Goal: Information Seeking & Learning: Learn about a topic

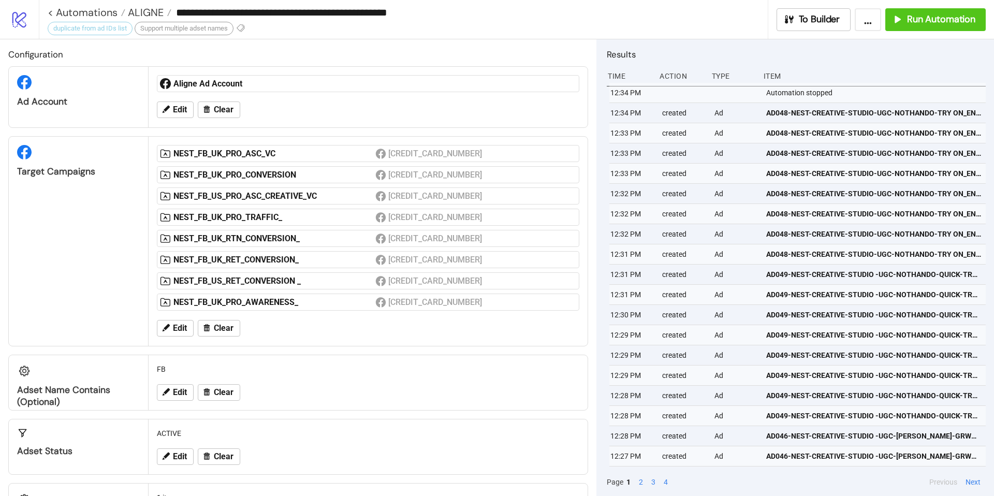
scroll to position [60, 0]
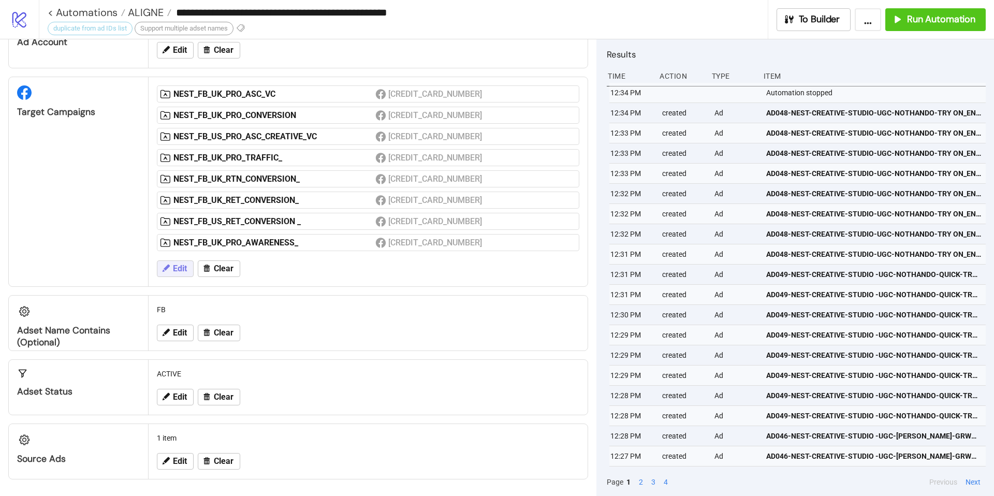
click at [177, 267] on span "Edit" at bounding box center [180, 268] width 14 height 9
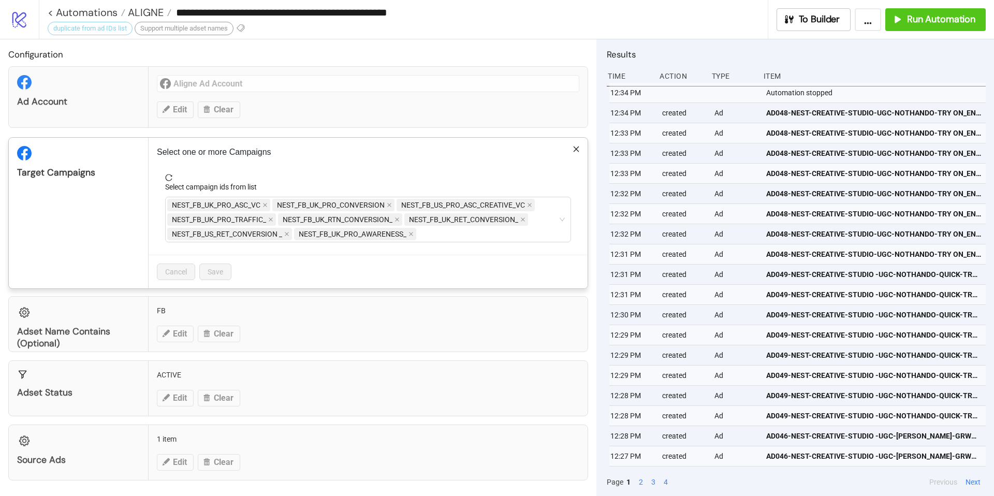
drag, startPoint x: 548, startPoint y: 210, endPoint x: 307, endPoint y: 190, distance: 242.2
click at [265, 208] on icon "close" at bounding box center [265, 205] width 5 height 5
click at [265, 208] on span "NEST_FB_UK_PRO_CONVERSION" at bounding box center [226, 204] width 108 height 11
click at [282, 206] on icon "close" at bounding box center [284, 205] width 5 height 5
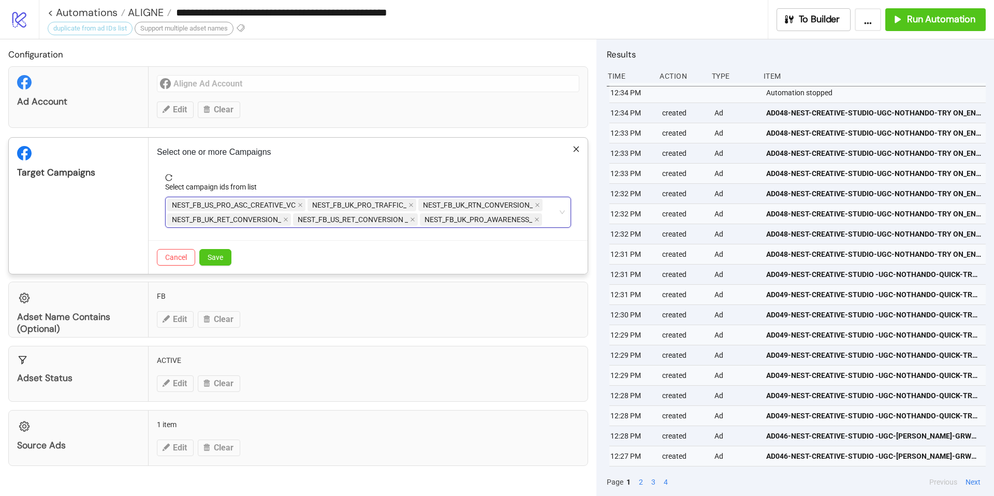
click at [282, 206] on span "NEST_FB_US_PRO_ASC_CREATIVE_VC" at bounding box center [234, 204] width 124 height 11
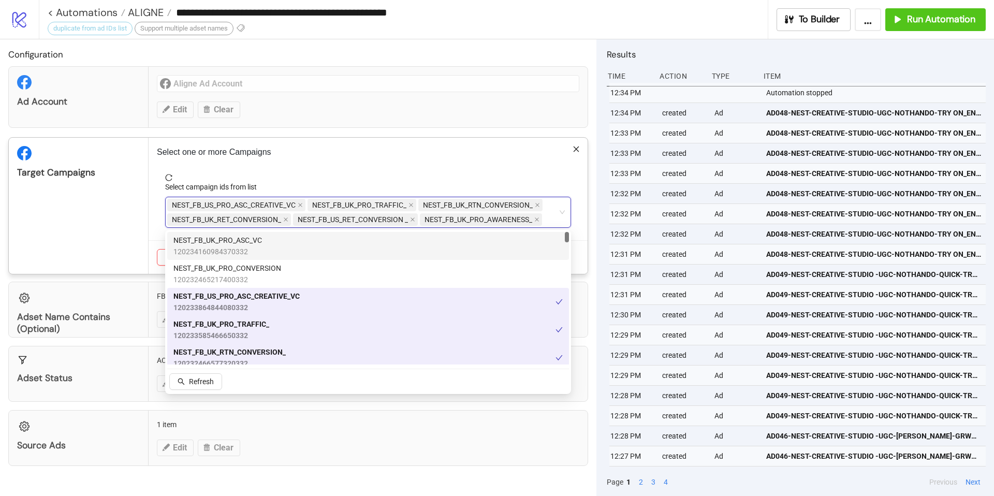
click at [305, 207] on span "NEST_FB_US_PRO_ASC_CREATIVE_VC" at bounding box center [236, 205] width 138 height 12
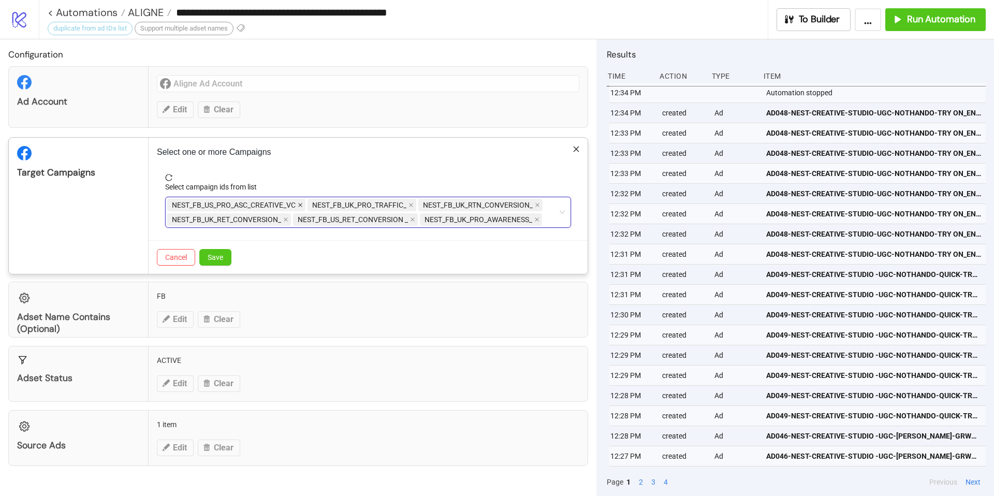
click at [301, 206] on icon "close" at bounding box center [300, 205] width 5 height 5
click at [269, 205] on icon "close" at bounding box center [270, 205] width 5 height 5
click at [285, 208] on span at bounding box center [286, 204] width 5 height 11
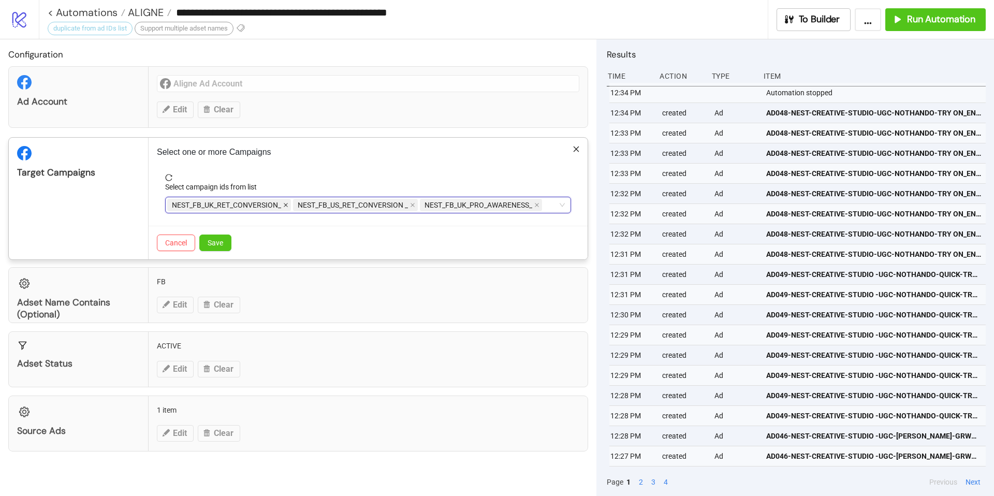
click at [285, 207] on icon "close" at bounding box center [285, 205] width 5 height 5
click at [288, 207] on icon "close" at bounding box center [286, 205] width 5 height 5
click at [286, 206] on icon "close" at bounding box center [284, 205] width 5 height 5
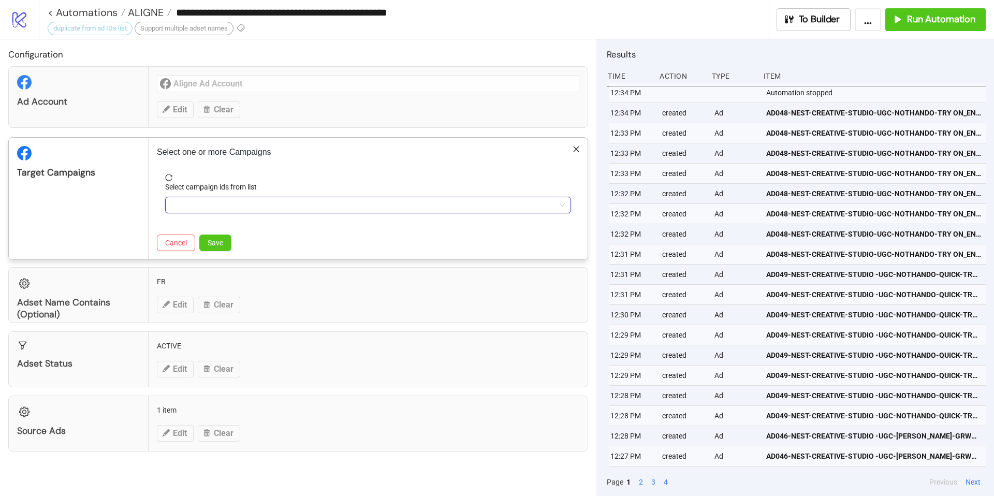
click at [286, 206] on div at bounding box center [362, 205] width 391 height 15
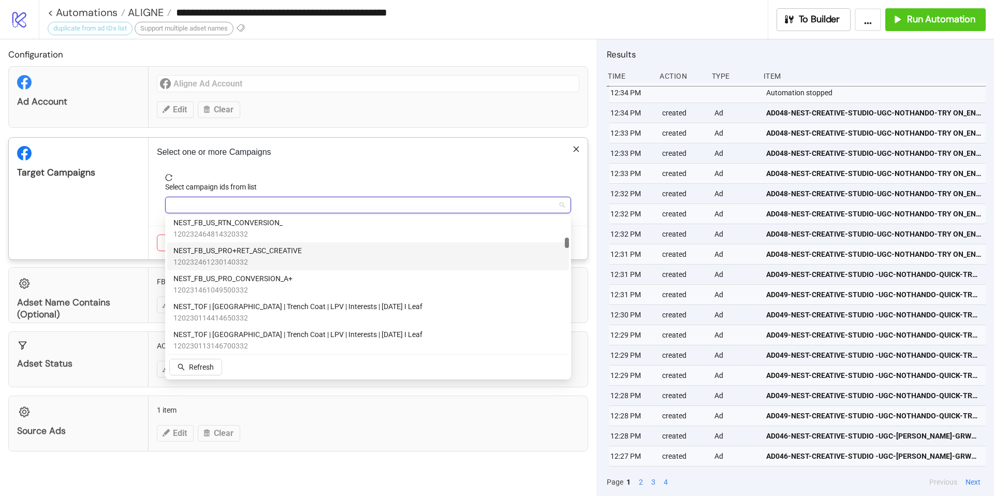
scroll to position [377, 0]
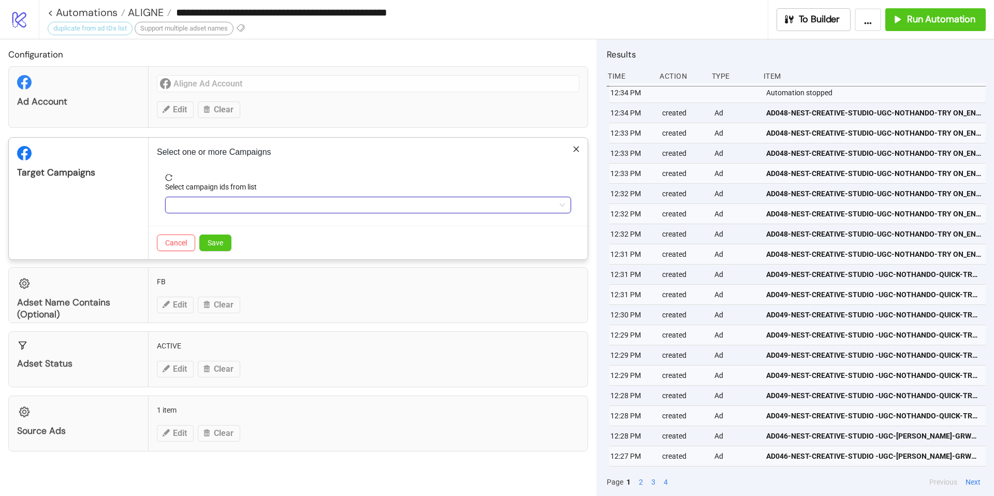
click at [408, 204] on div at bounding box center [362, 205] width 391 height 15
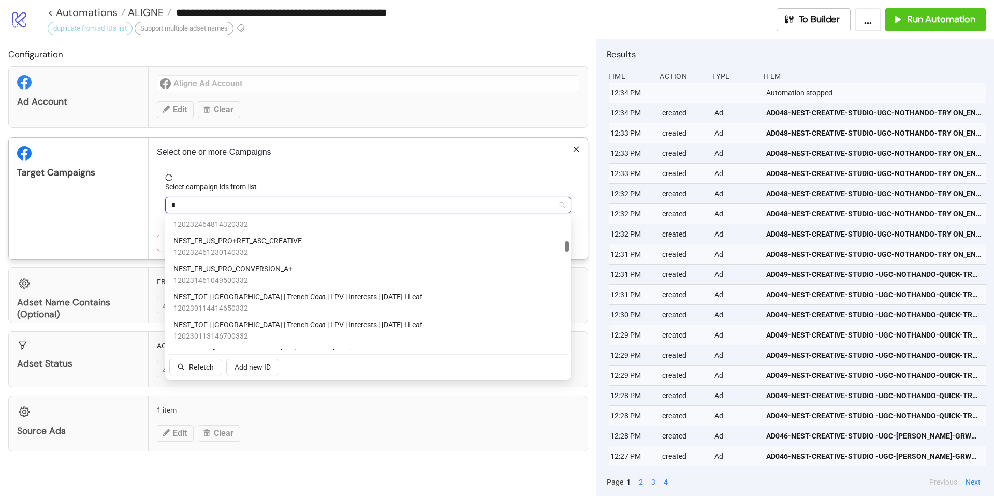
type input "**"
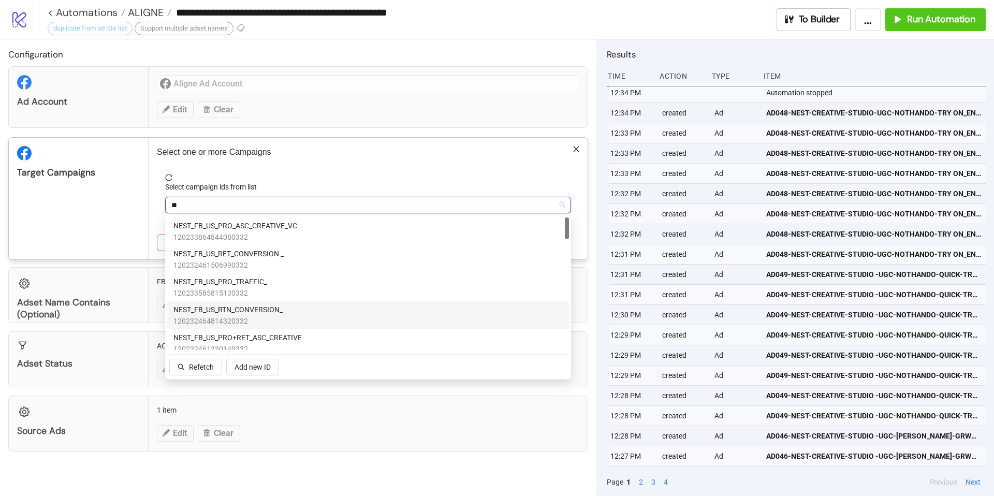
click at [292, 310] on div "NEST_FB_US_RTN_CONVERSION_ 120232464814320332" at bounding box center [368, 315] width 389 height 23
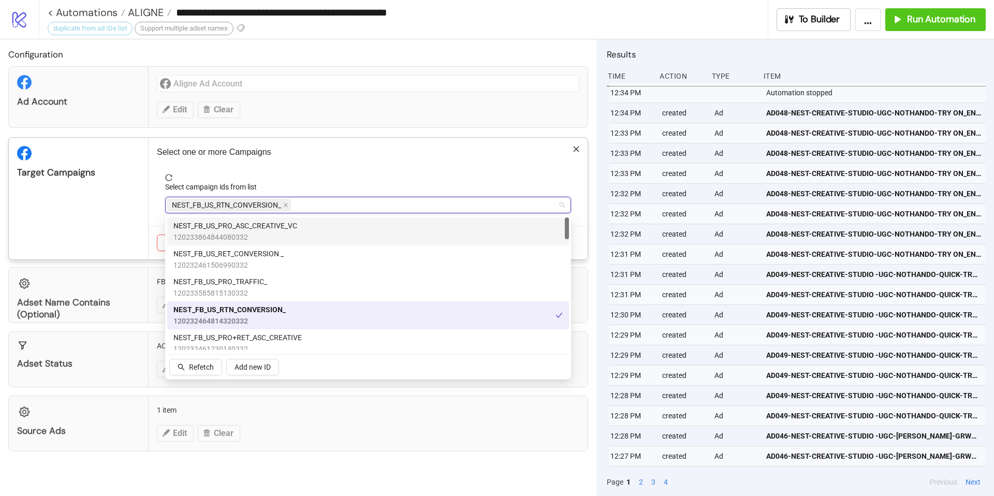
click at [326, 189] on div "Select campaign ids from list" at bounding box center [368, 189] width 406 height 16
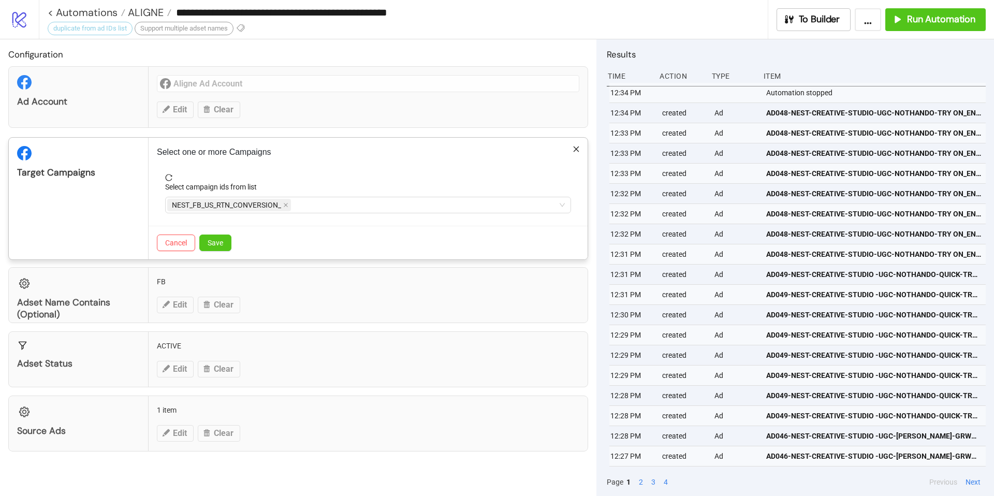
click at [224, 233] on div "Cancel Save" at bounding box center [368, 243] width 439 height 34
click at [224, 241] on button "Save" at bounding box center [215, 243] width 32 height 17
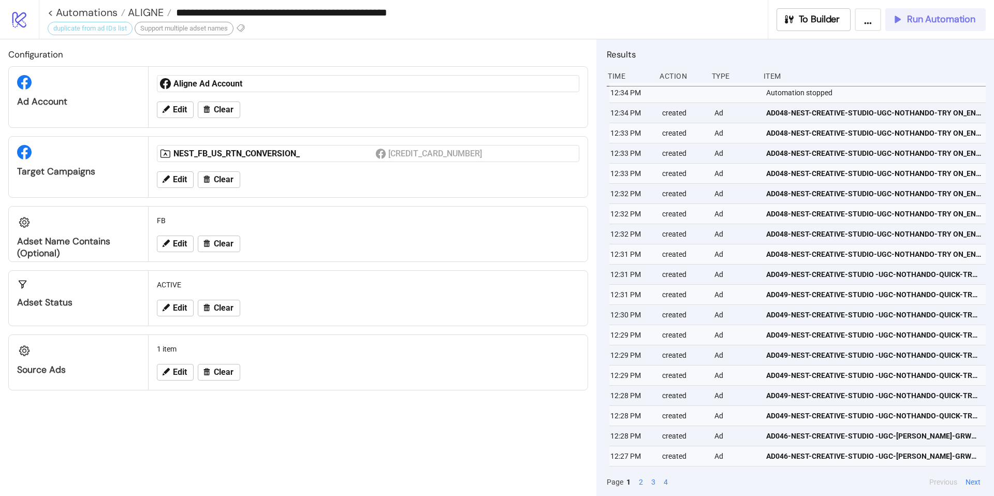
click at [745, 21] on span "Run Automation" at bounding box center [941, 19] width 68 height 12
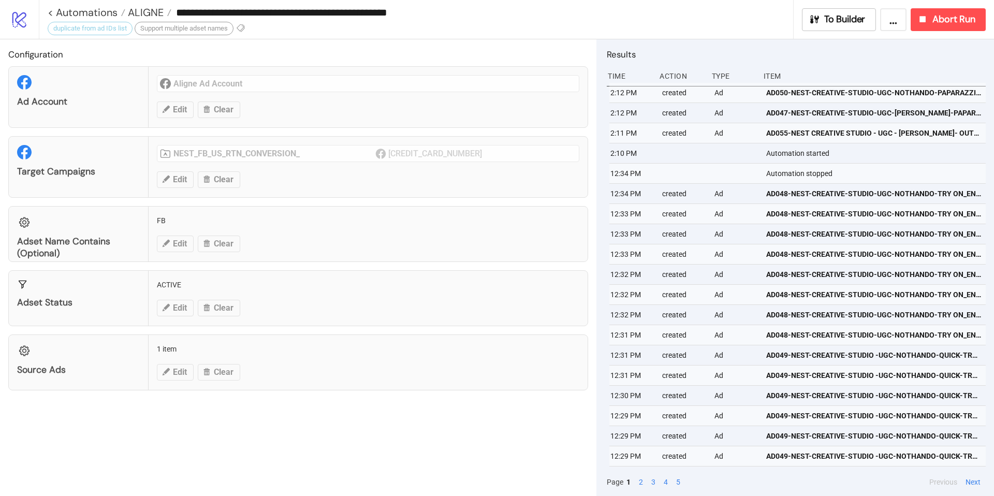
scroll to position [19, 2]
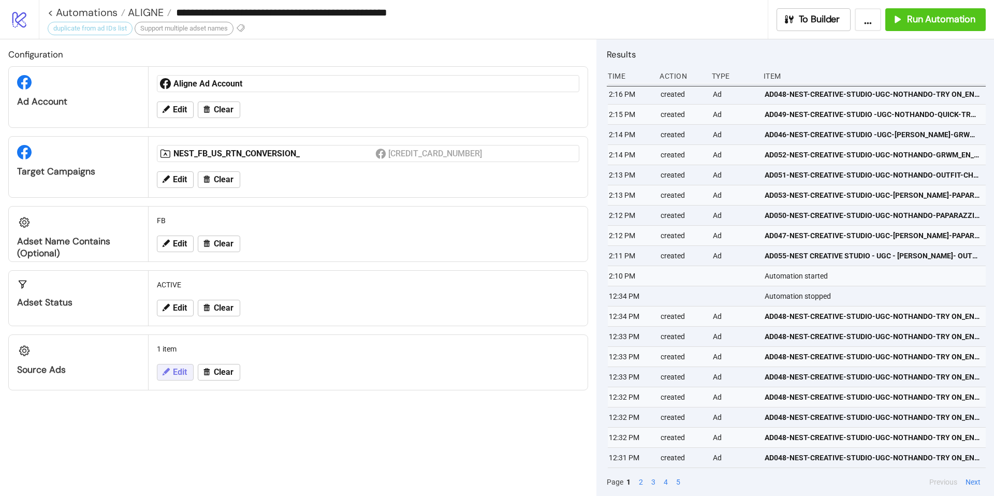
click at [178, 376] on span "Edit" at bounding box center [180, 372] width 14 height 9
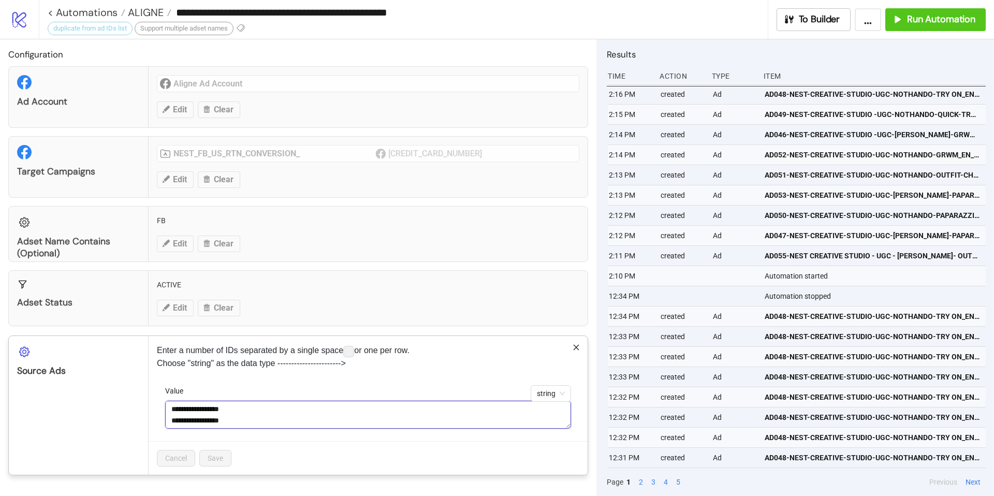
scroll to position [80, 0]
drag, startPoint x: 172, startPoint y: 410, endPoint x: 275, endPoint y: 439, distance: 106.6
click at [275, 402] on div "**********" at bounding box center [368, 413] width 406 height 56
paste textarea "**********"
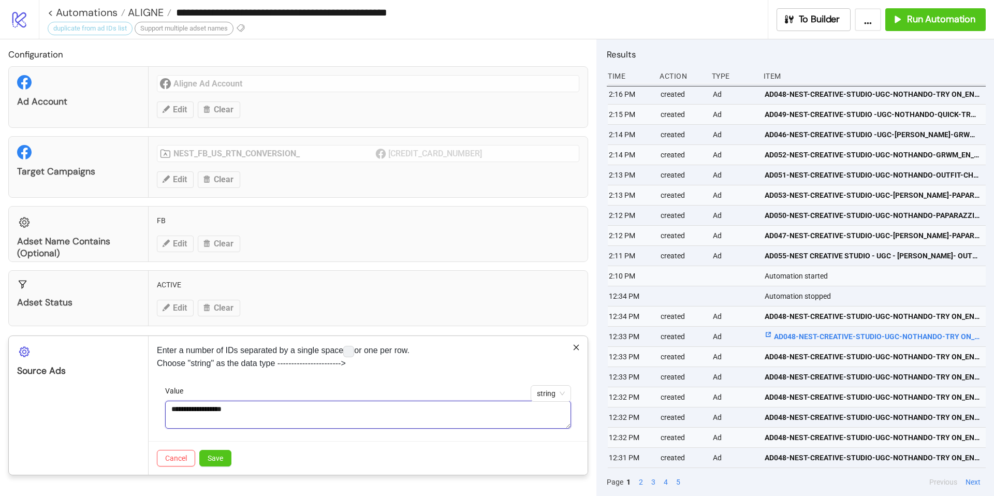
paste textarea "**********"
click at [170, 402] on textarea "**********" at bounding box center [368, 415] width 406 height 28
click at [249, 402] on textarea "**********" at bounding box center [368, 415] width 406 height 28
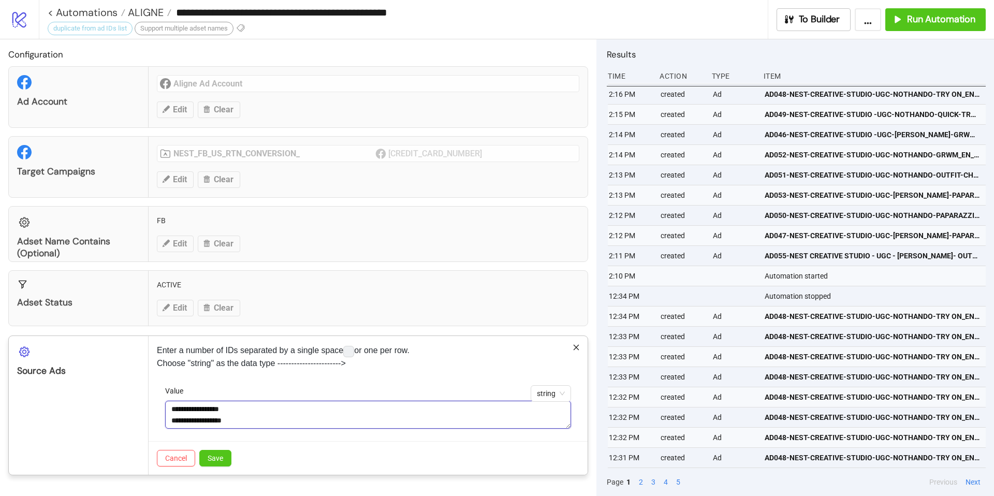
scroll to position [8, 0]
paste textarea "**********"
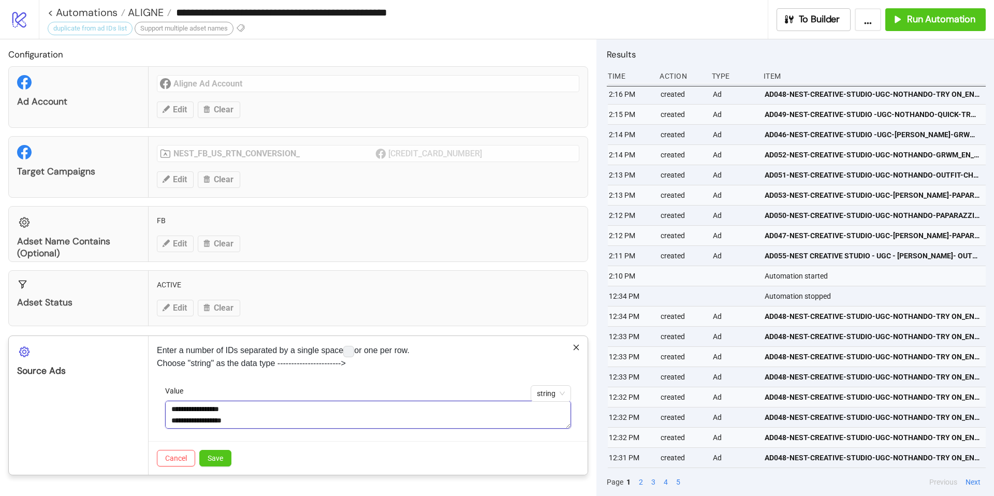
paste textarea "**********"
type textarea "**********"
click at [226, 402] on button "Save" at bounding box center [215, 458] width 32 height 17
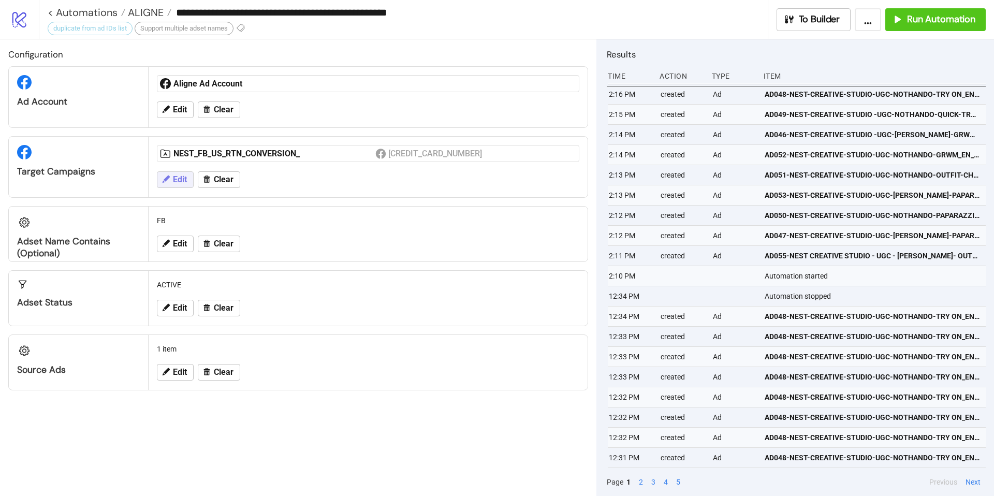
click at [178, 181] on span "Edit" at bounding box center [180, 179] width 14 height 9
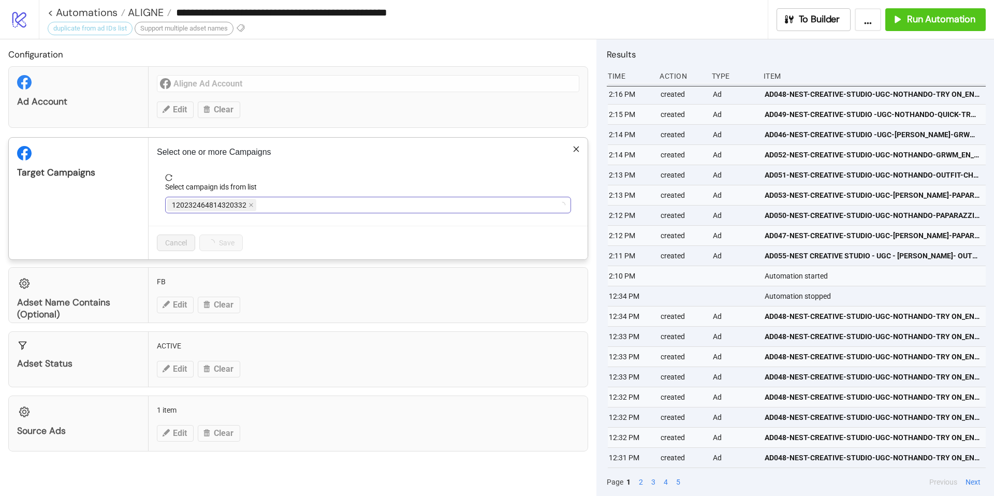
click at [253, 206] on span "120232464814320332" at bounding box center [211, 205] width 89 height 12
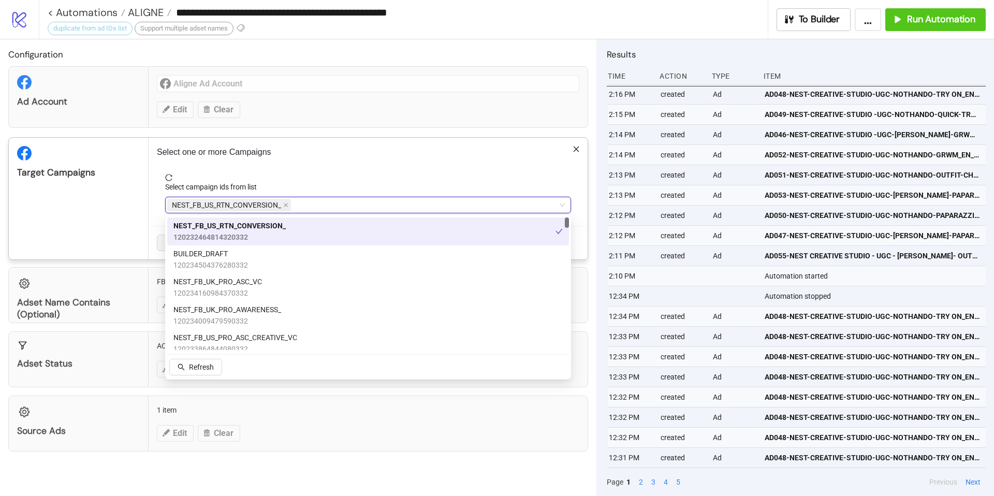
click at [283, 209] on span "NEST_FB_US_RTN_CONVERSION_" at bounding box center [229, 205] width 124 height 12
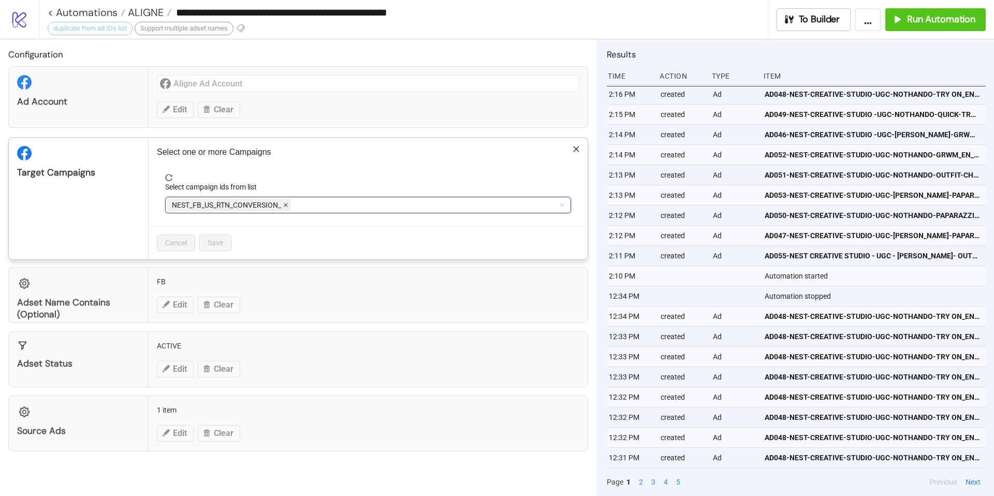
click at [286, 207] on icon "close" at bounding box center [285, 205] width 5 height 5
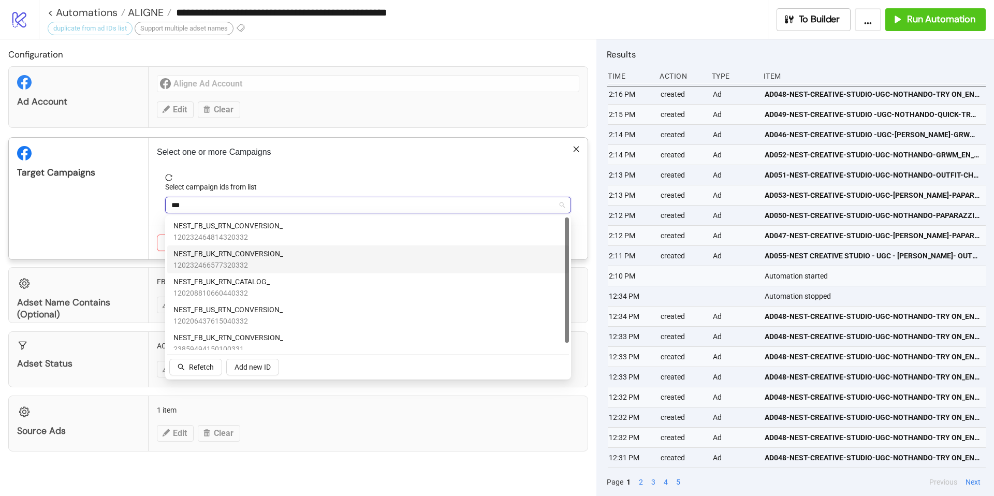
click at [333, 263] on div "NEST_FB_UK_RTN_CONVERSION_ 120232466577320332" at bounding box center [368, 259] width 389 height 23
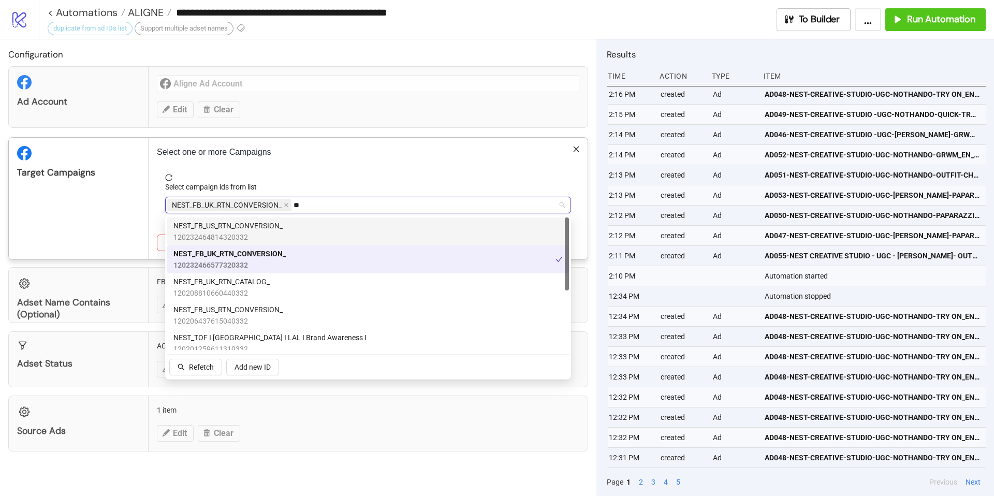
type input "*"
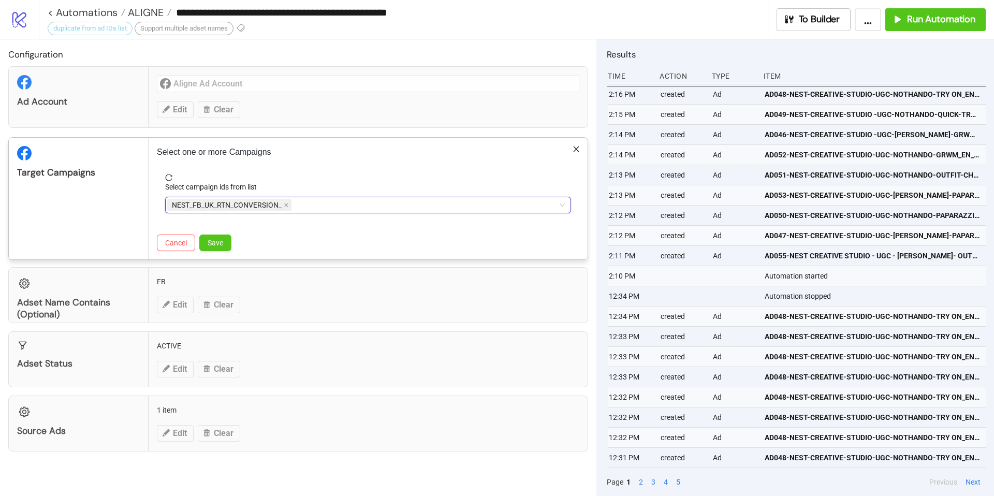
click at [384, 201] on div "NEST_FB_UK_RTN_CONVERSION_" at bounding box center [362, 205] width 391 height 15
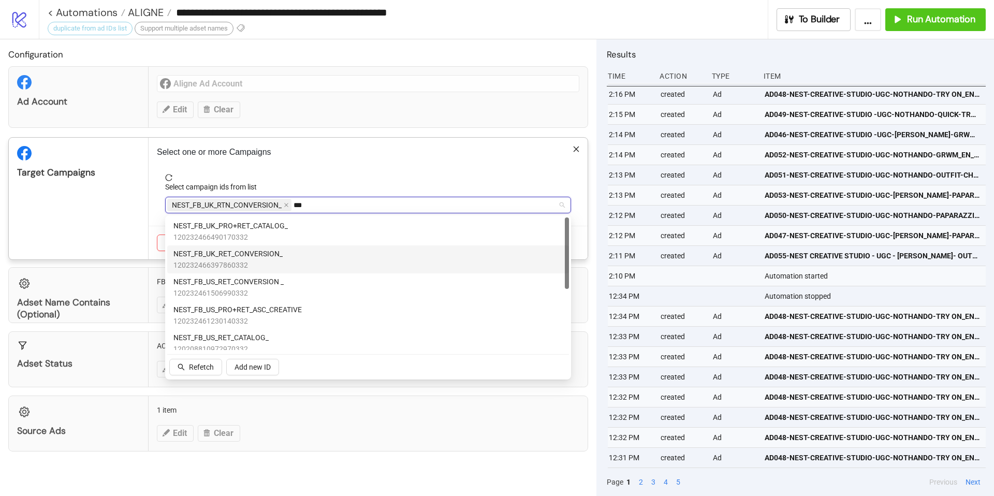
click at [339, 259] on div "NEST_FB_UK_RET_CONVERSION_ 120232466397860332" at bounding box center [368, 259] width 389 height 23
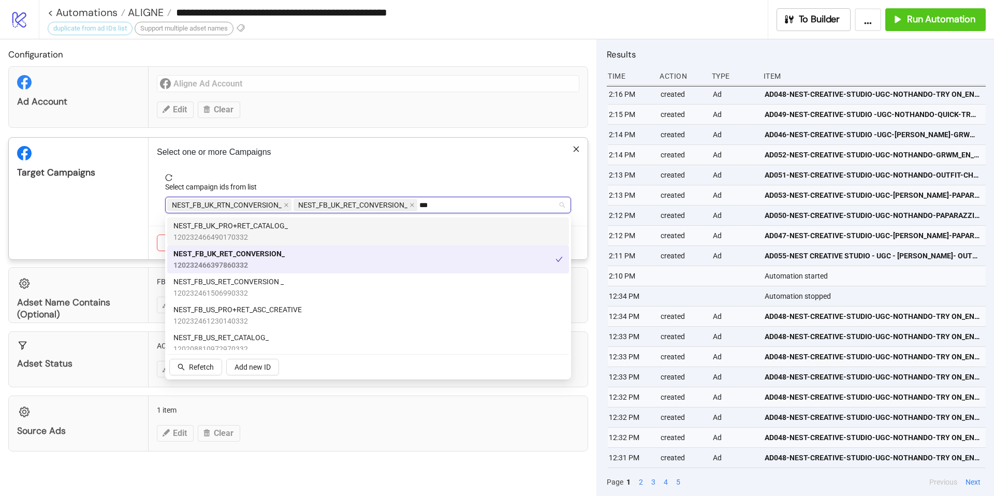
type input "***"
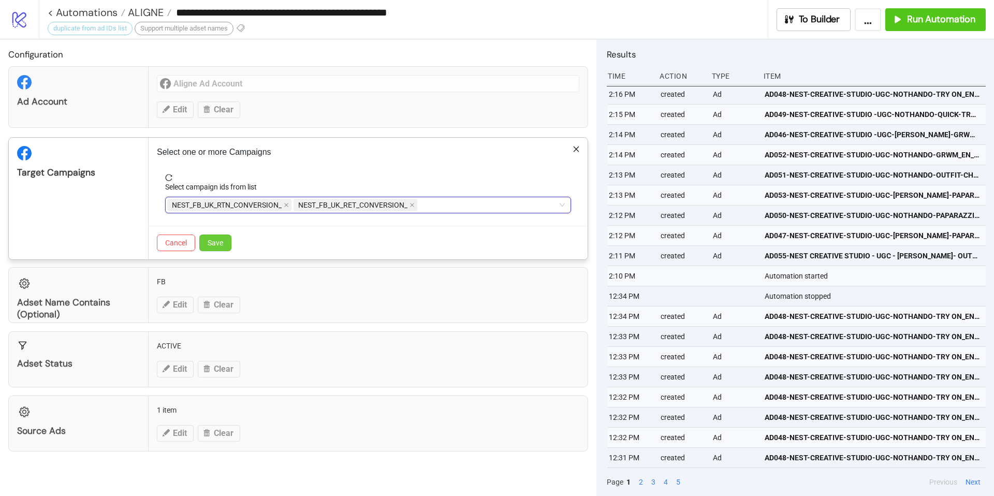
click at [224, 247] on button "Save" at bounding box center [215, 243] width 32 height 17
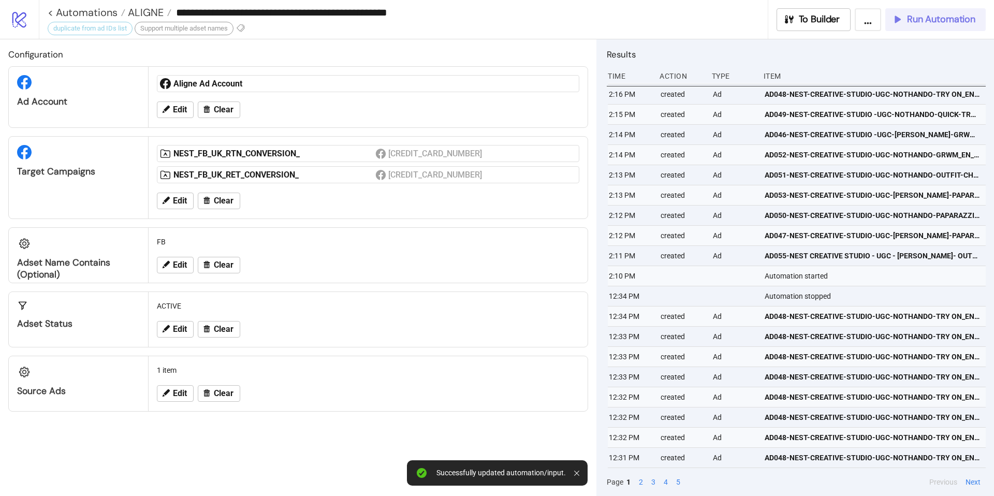
click at [745, 19] on span "Run Automation" at bounding box center [941, 19] width 68 height 12
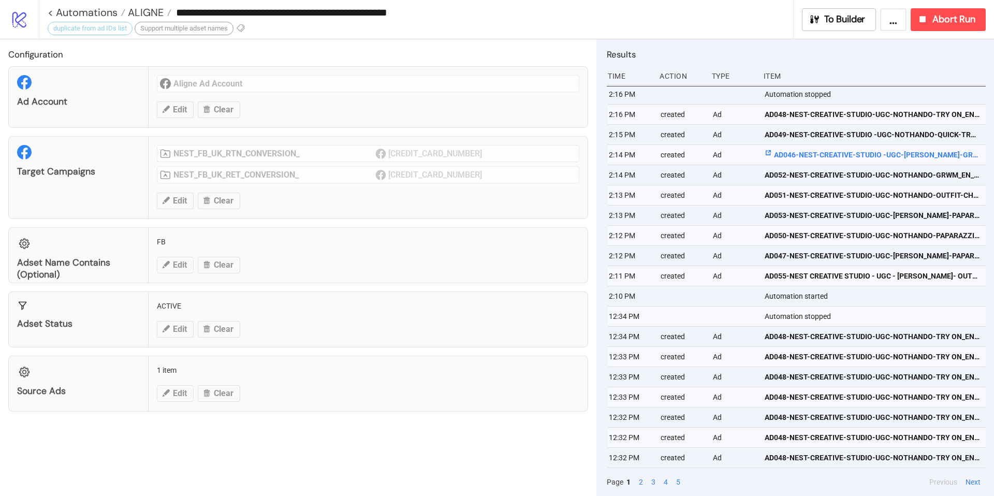
scroll to position [0, 2]
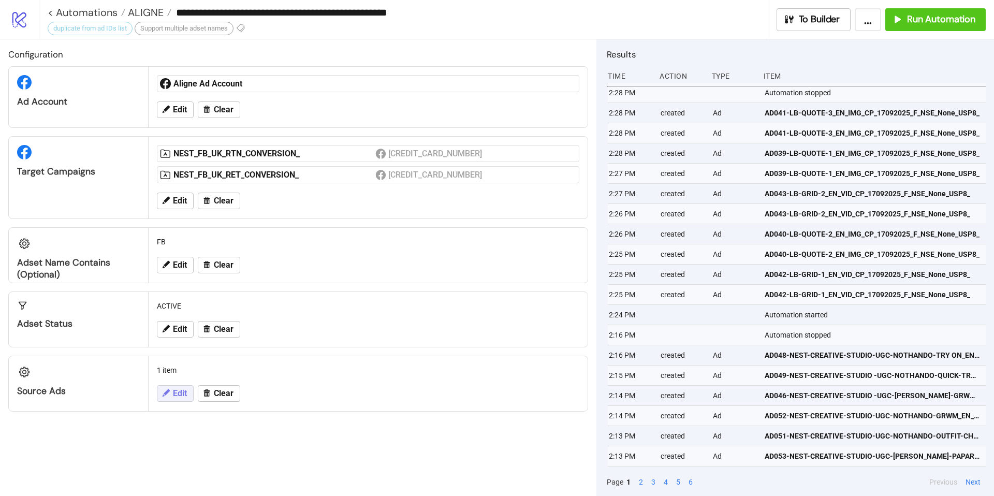
click at [182, 393] on span "Edit" at bounding box center [180, 393] width 14 height 9
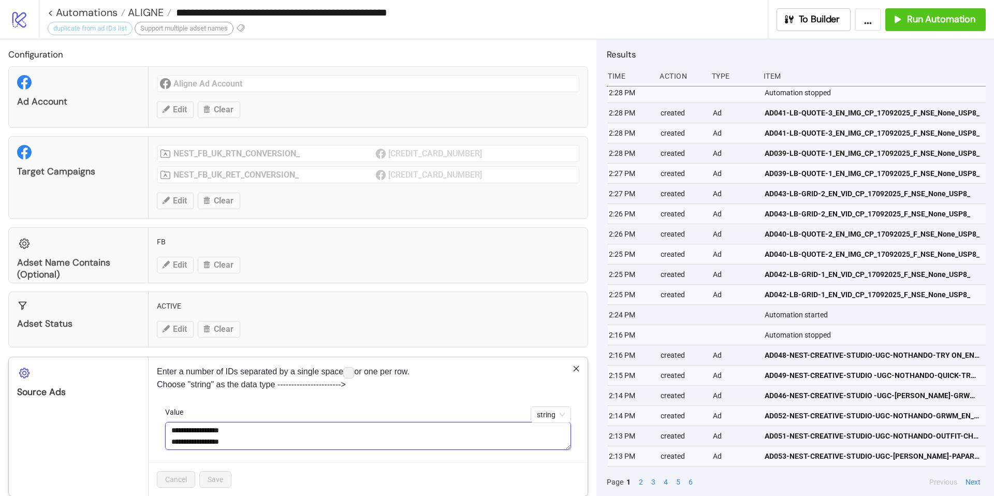
drag, startPoint x: 251, startPoint y: 445, endPoint x: 156, endPoint y: 422, distance: 98.0
click at [156, 402] on div "**********" at bounding box center [368, 426] width 439 height 138
type textarea "**********"
drag, startPoint x: 175, startPoint y: 430, endPoint x: 225, endPoint y: 479, distance: 70.0
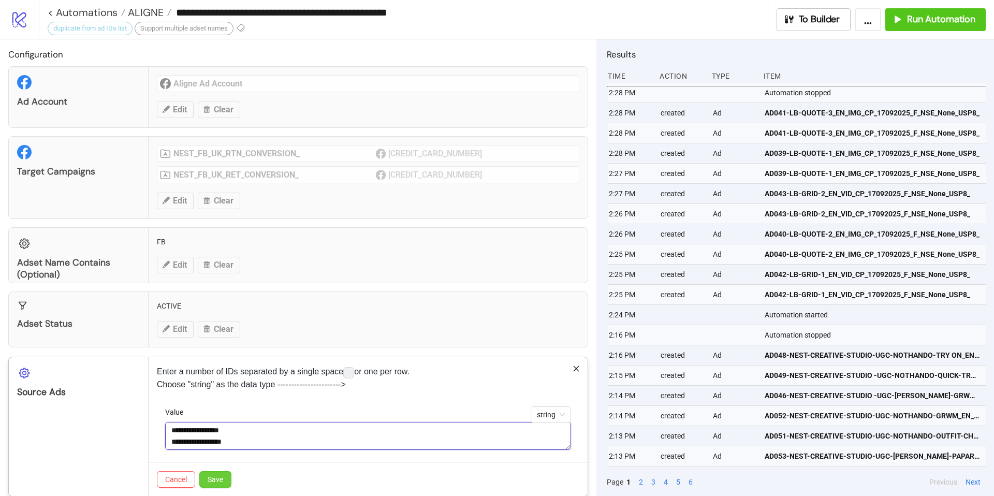
click at [225, 402] on div "**********" at bounding box center [368, 426] width 439 height 138
click at [200, 402] on textarea "Value" at bounding box center [368, 436] width 406 height 28
paste textarea "**********"
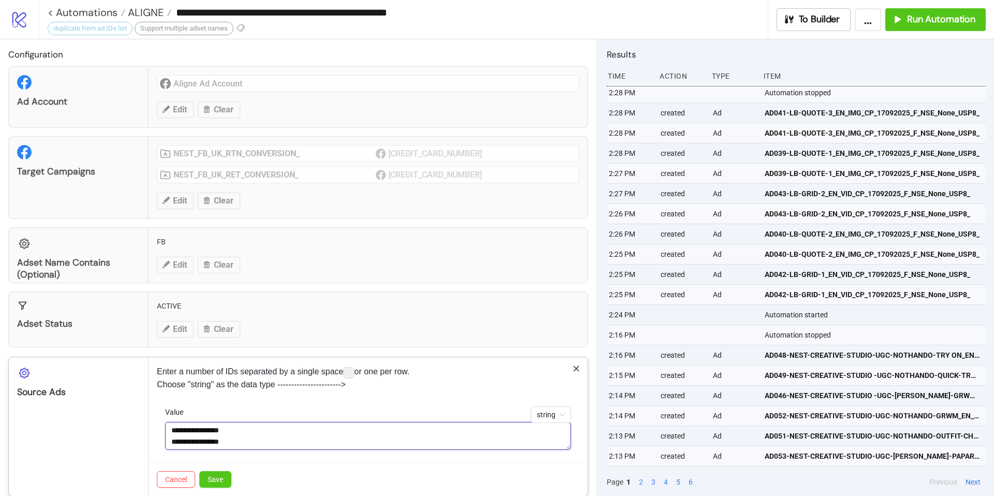
type textarea "**********"
click at [268, 402] on div "**********" at bounding box center [368, 435] width 406 height 56
click at [227, 402] on button "Save" at bounding box center [215, 479] width 32 height 17
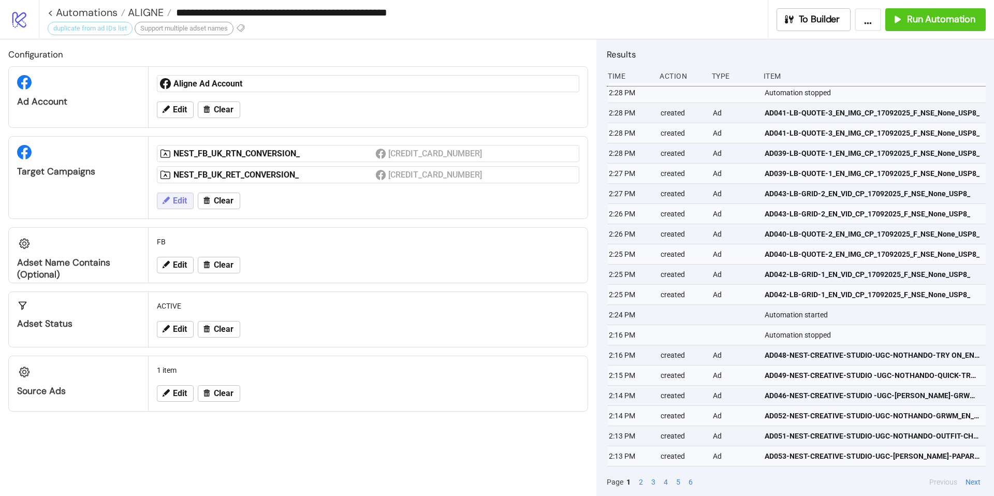
click at [173, 199] on span "Edit" at bounding box center [180, 200] width 14 height 9
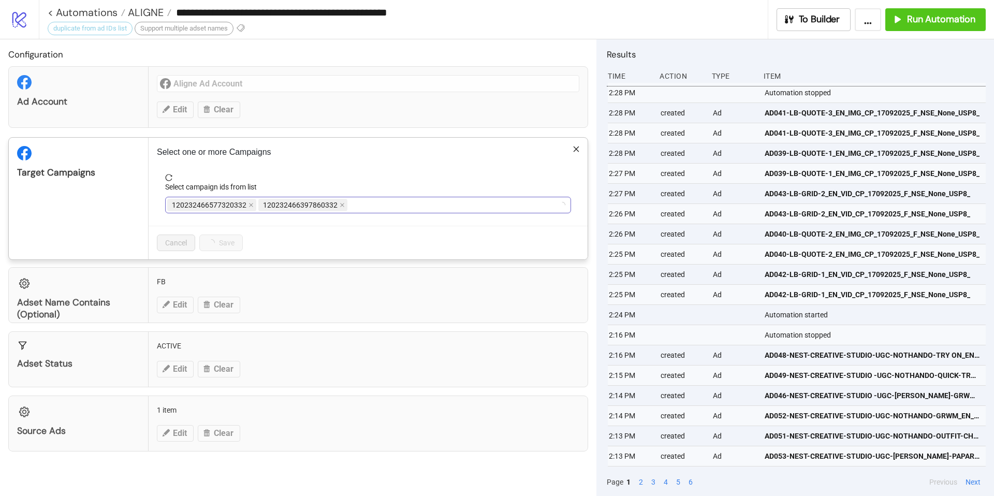
click at [364, 212] on div "120232466577320332 120232466397860332" at bounding box center [362, 205] width 391 height 15
click at [339, 206] on span "NEST_FB_UK_RET_CONVERSION_" at bounding box center [352, 204] width 109 height 11
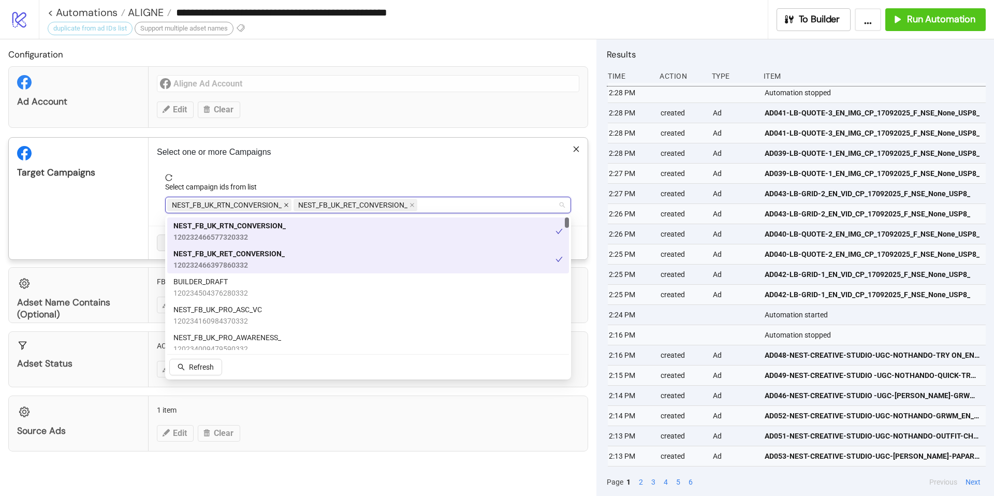
click at [284, 205] on icon "close" at bounding box center [286, 205] width 5 height 5
click at [284, 204] on icon "close" at bounding box center [286, 206] width 4 height 4
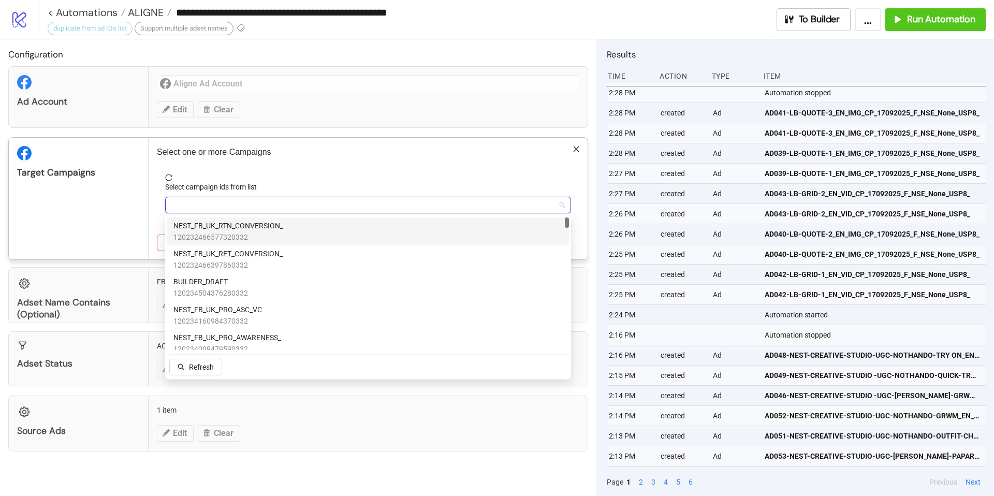
click at [243, 229] on span "NEST_FB_UK_RTN_CONVERSION_" at bounding box center [229, 225] width 110 height 11
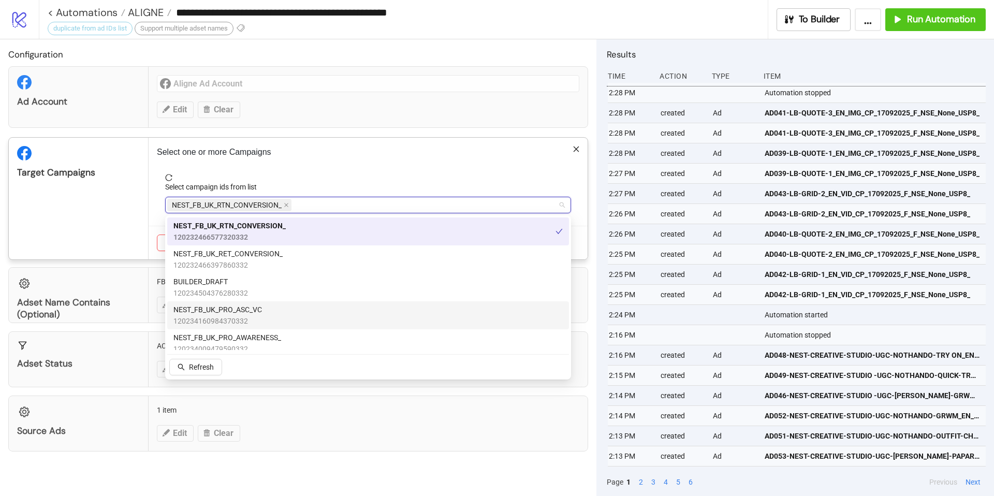
click at [249, 314] on span "NEST_FB_UK_PRO_ASC_VC" at bounding box center [218, 309] width 89 height 11
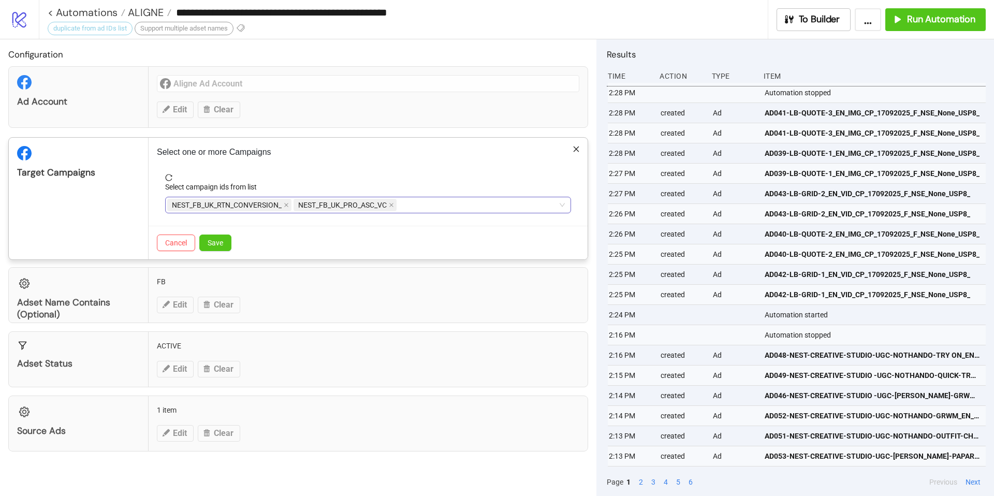
click at [381, 180] on span "reload" at bounding box center [368, 177] width 406 height 7
click at [213, 241] on span "Save" at bounding box center [216, 243] width 16 height 8
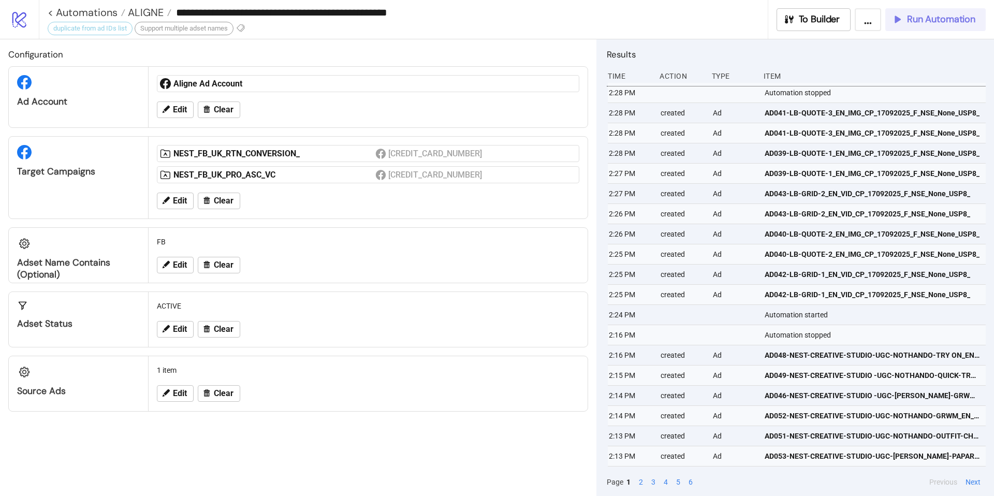
click at [745, 24] on span "Run Automation" at bounding box center [941, 19] width 68 height 12
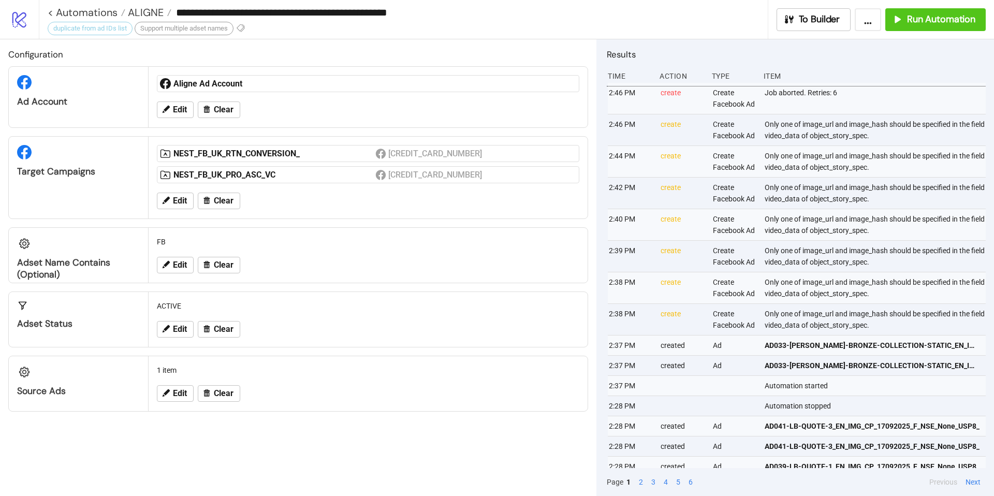
scroll to position [0, 2]
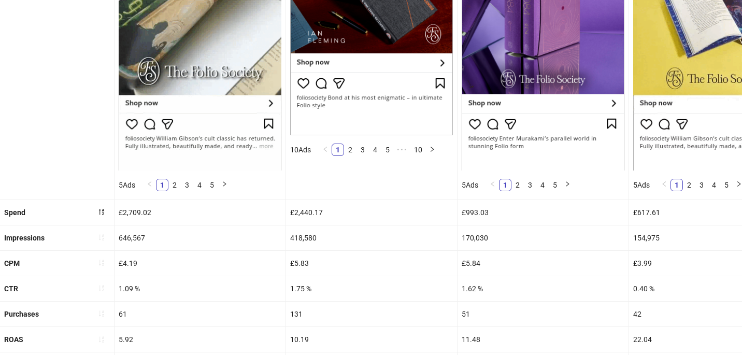
scroll to position [278, 0]
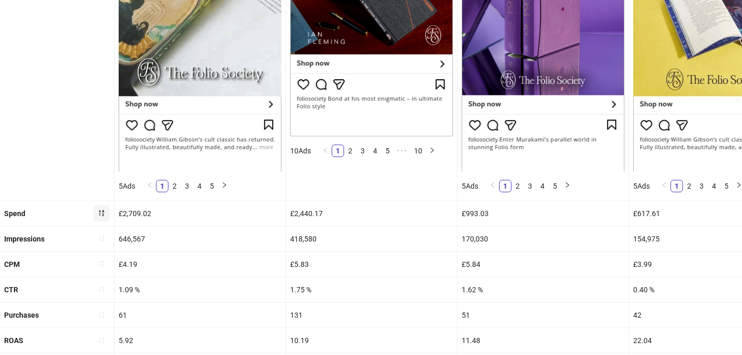
click at [106, 208] on button "button" at bounding box center [101, 213] width 17 height 17
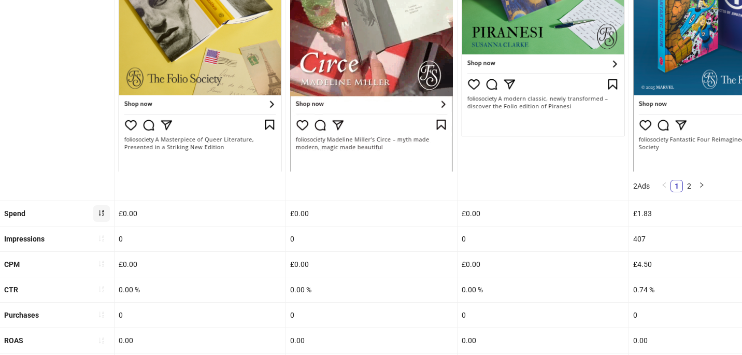
click at [106, 208] on button "button" at bounding box center [101, 213] width 17 height 17
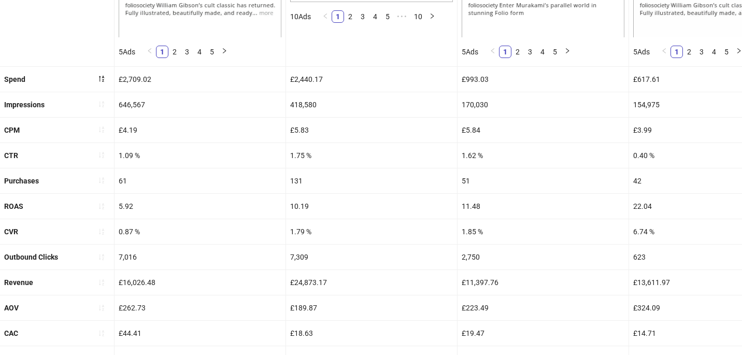
scroll to position [413, 0]
click at [111, 274] on div "Revenue" at bounding box center [57, 281] width 114 height 25
click at [107, 277] on button "button" at bounding box center [101, 281] width 17 height 17
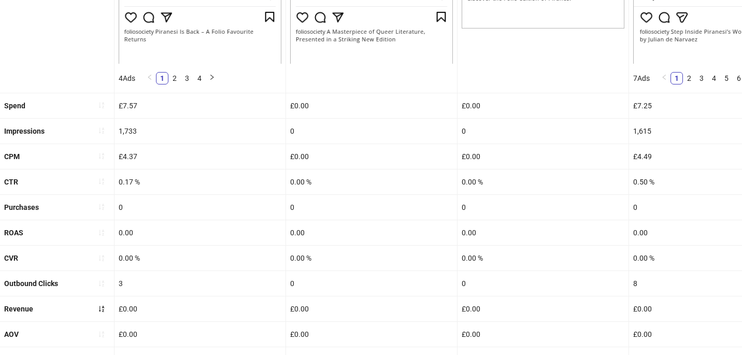
scroll to position [402, 0]
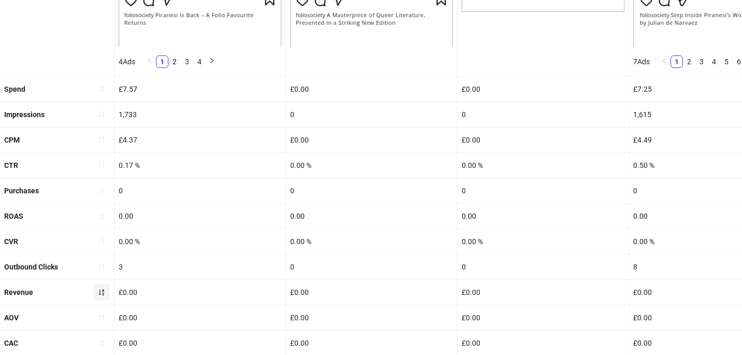
click at [101, 292] on icon "sort-ascending" at bounding box center [101, 291] width 7 height 7
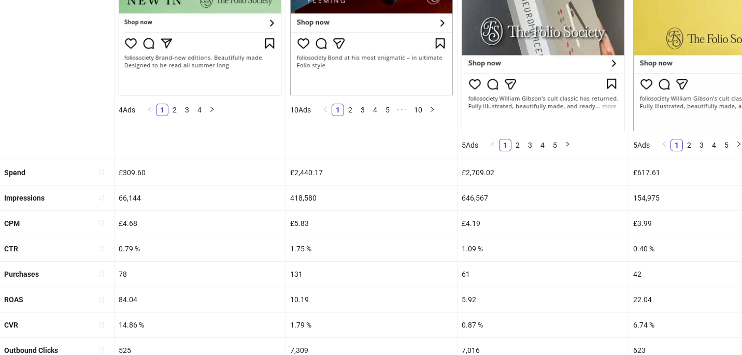
scroll to position [357, 0]
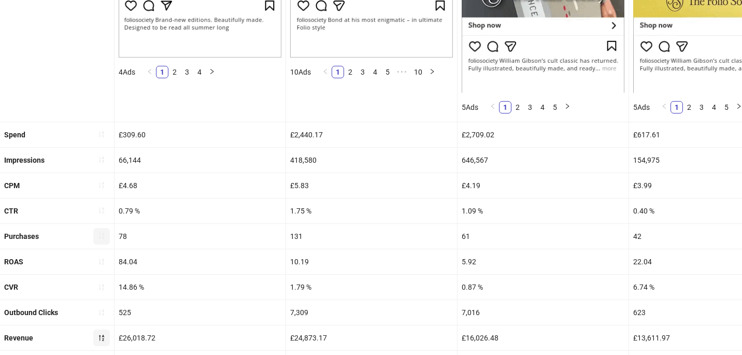
click at [106, 238] on button "button" at bounding box center [101, 236] width 17 height 17
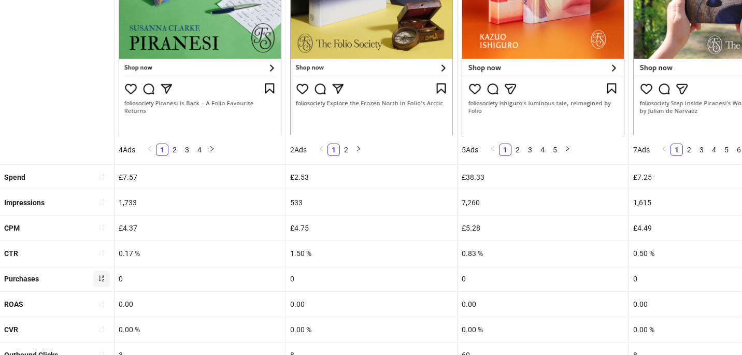
scroll to position [322, 0]
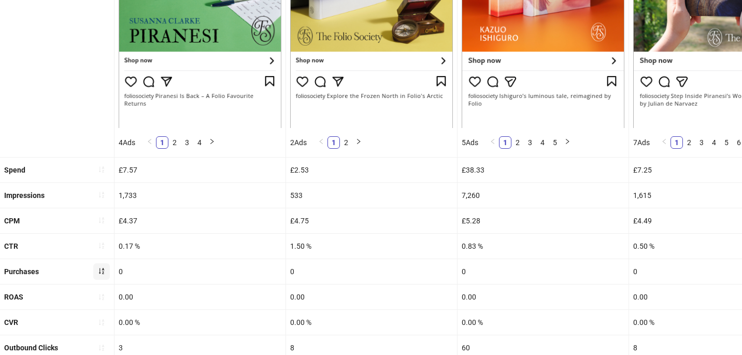
click at [102, 267] on icon "sort-ascending" at bounding box center [101, 270] width 7 height 7
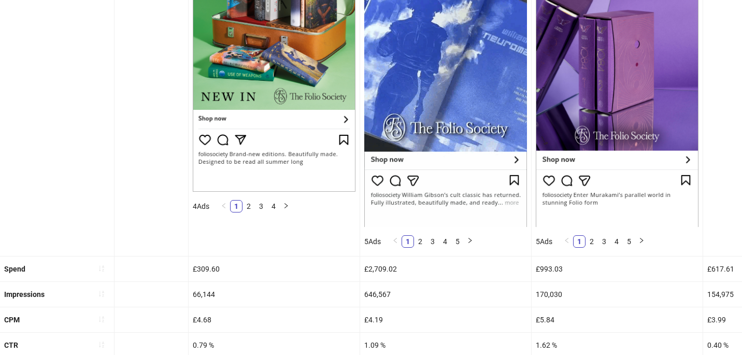
scroll to position [0, 0]
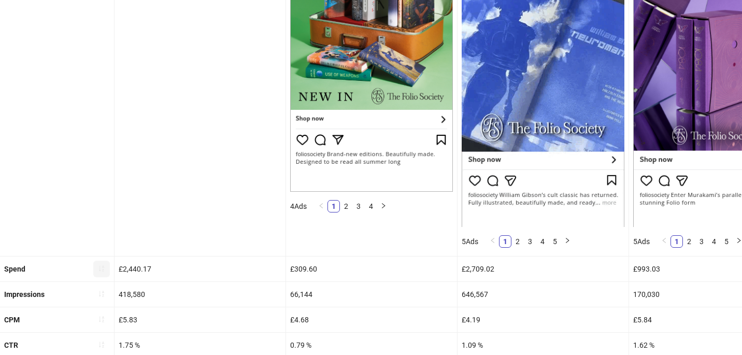
click at [104, 269] on icon "sort-ascending" at bounding box center [101, 268] width 7 height 7
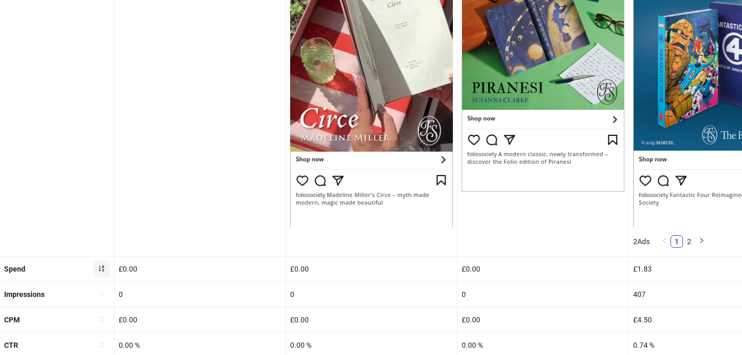
click at [98, 266] on icon "sort-ascending" at bounding box center [101, 268] width 7 height 7
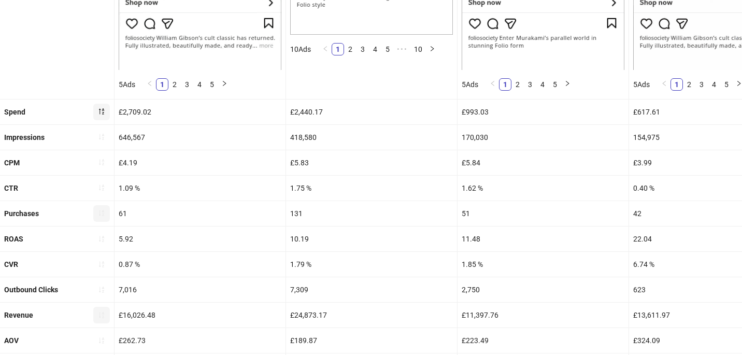
scroll to position [381, 0]
click at [105, 315] on button "button" at bounding box center [101, 314] width 17 height 17
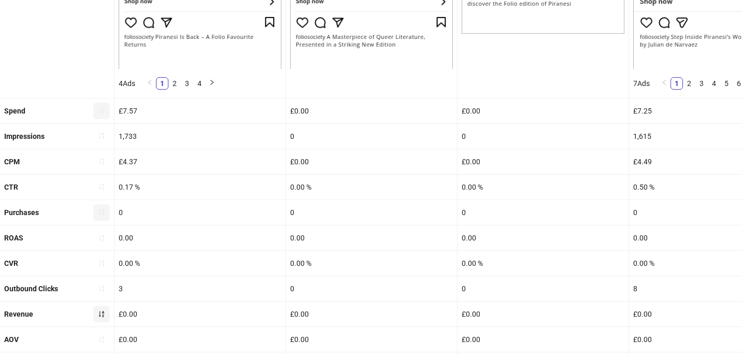
click at [105, 315] on button "button" at bounding box center [101, 314] width 17 height 17
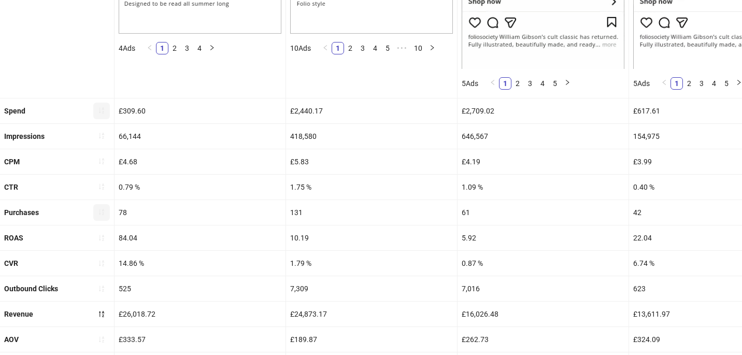
click at [103, 112] on icon "sort-ascending" at bounding box center [101, 110] width 7 height 7
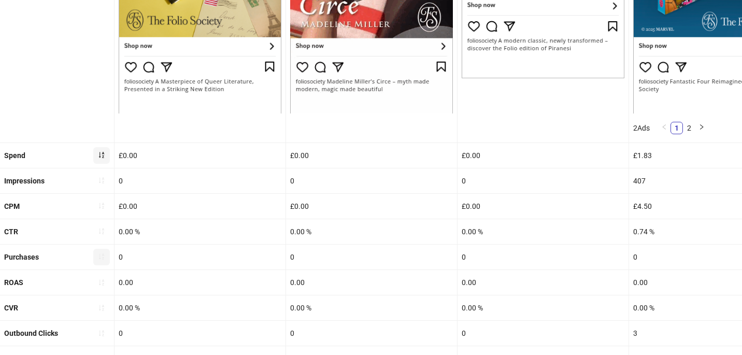
scroll to position [394, 0]
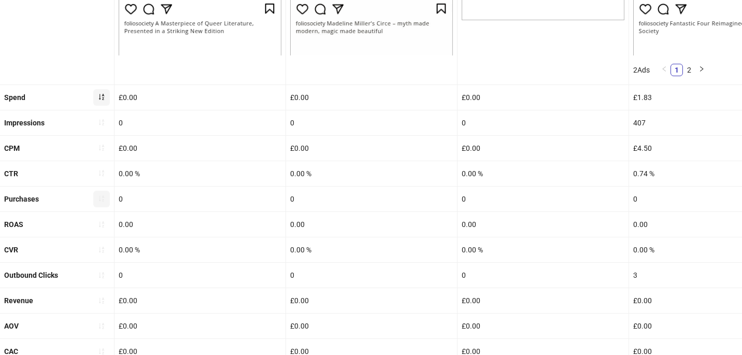
click at [101, 98] on icon "sort-ascending" at bounding box center [101, 96] width 7 height 7
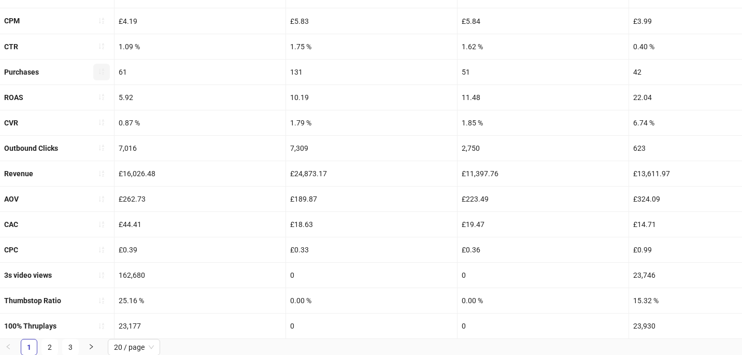
scroll to position [0, 0]
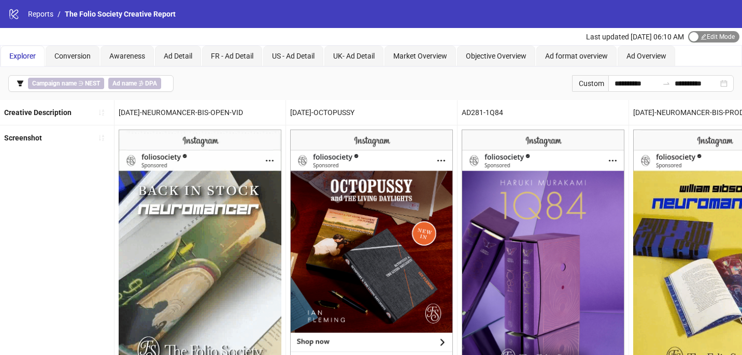
click at [714, 33] on span "Edit Mode Edit Mode" at bounding box center [713, 36] width 51 height 11
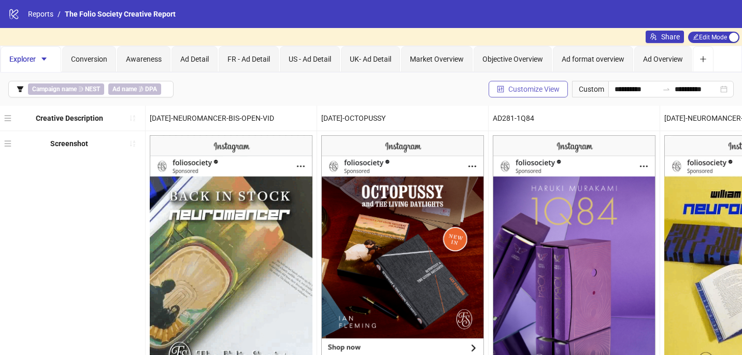
click at [523, 88] on span "Customize View" at bounding box center [533, 89] width 51 height 8
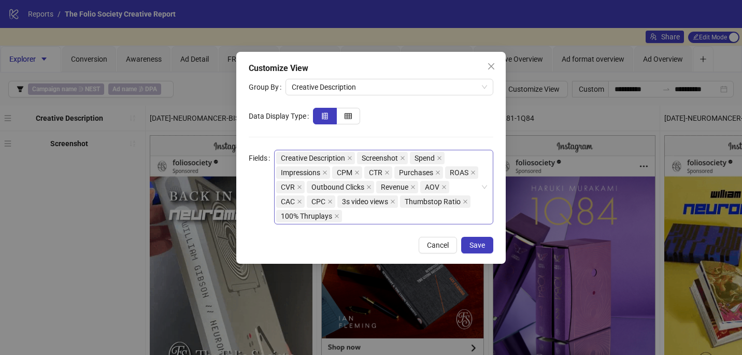
click at [442, 205] on div "Creative Description Screenshot Spend Impressions CPM CTR Purchases ROAS CVR Ou…" at bounding box center [378, 187] width 204 height 73
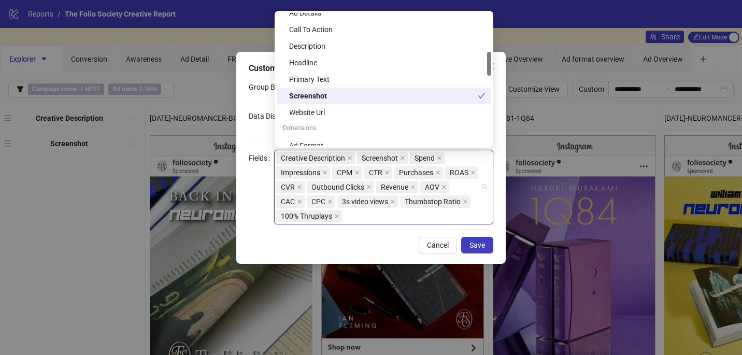
scroll to position [206, 0]
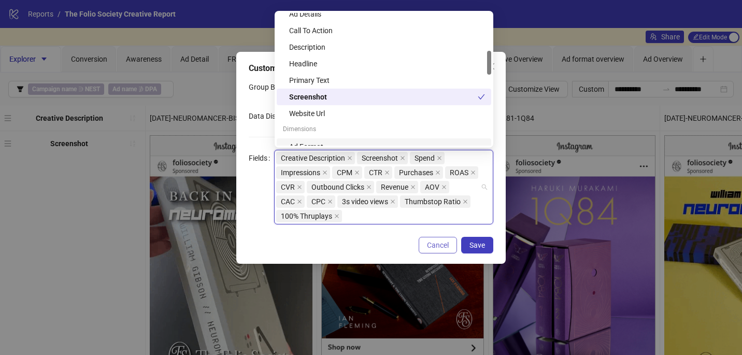
click at [444, 243] on span "Cancel" at bounding box center [438, 245] width 22 height 8
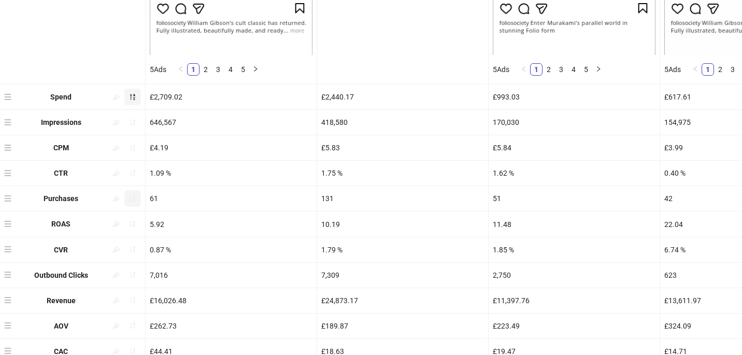
scroll to position [400, 0]
click at [136, 296] on button "button" at bounding box center [132, 300] width 17 height 17
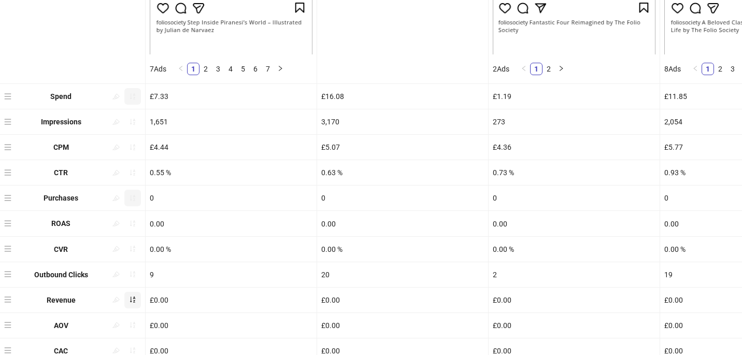
click at [134, 297] on icon "sort-ascending" at bounding box center [132, 300] width 5 height 6
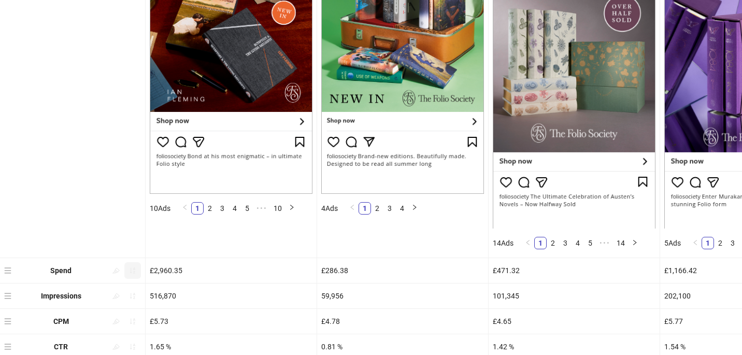
scroll to position [0, 0]
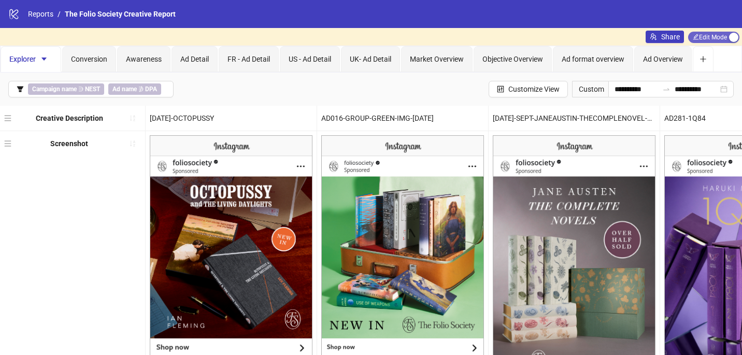
click at [702, 37] on span "Edit Mode Edit Mode" at bounding box center [713, 37] width 51 height 11
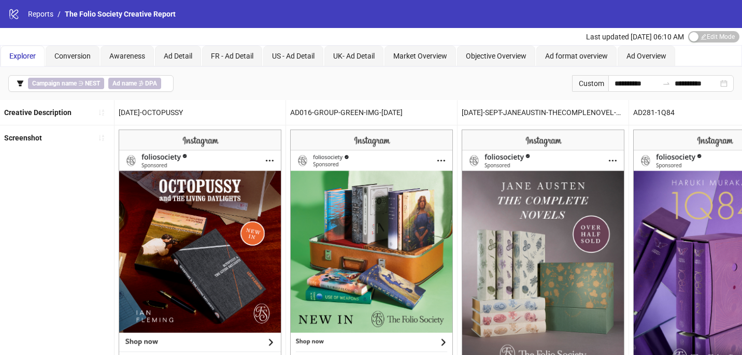
click at [595, 84] on div "Custom" at bounding box center [590, 83] width 36 height 17
click at [614, 89] on input "**********" at bounding box center [636, 83] width 44 height 11
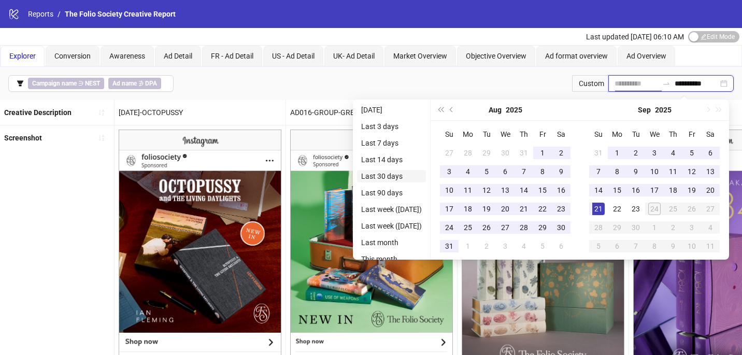
type input "**********"
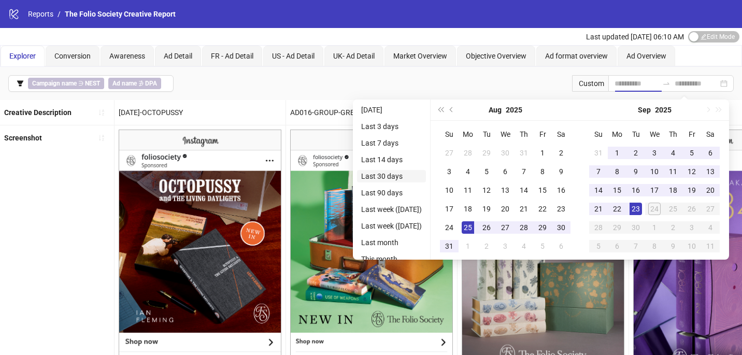
click at [404, 173] on li "Last 30 days" at bounding box center [391, 176] width 69 height 12
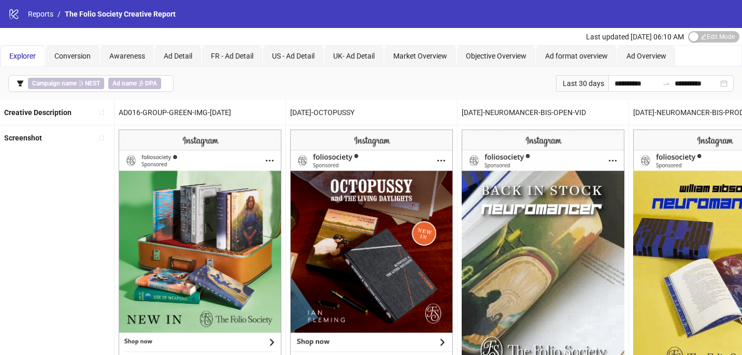
click at [584, 83] on div "Last 30 days" at bounding box center [582, 83] width 52 height 17
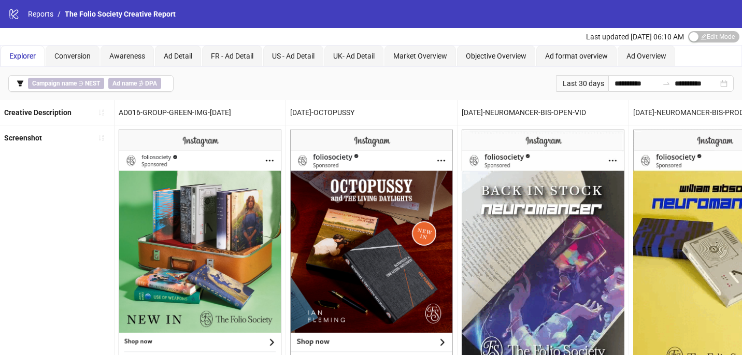
click at [570, 91] on div "Last 30 days" at bounding box center [582, 83] width 52 height 17
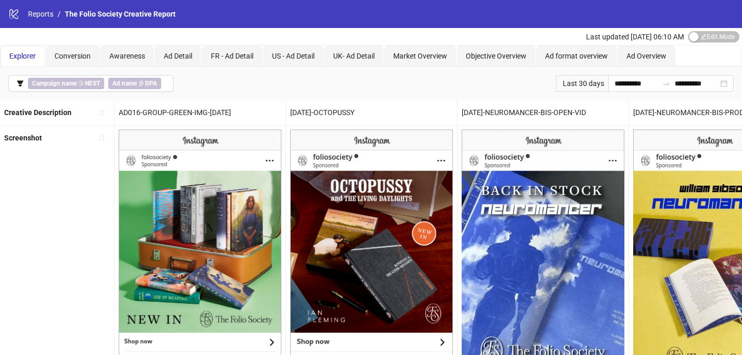
click at [569, 85] on div "Last 30 days" at bounding box center [582, 83] width 52 height 17
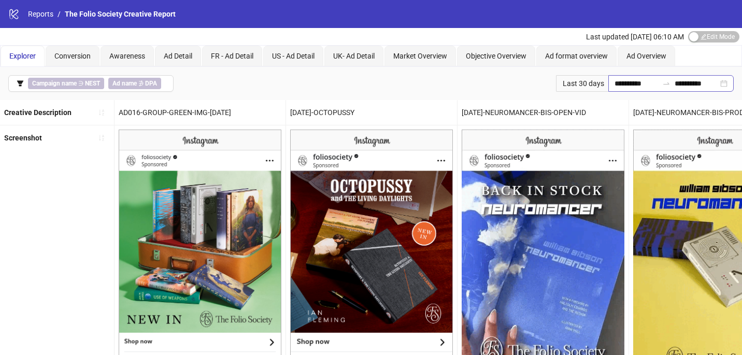
click at [608, 86] on div "**********" at bounding box center [670, 83] width 125 height 17
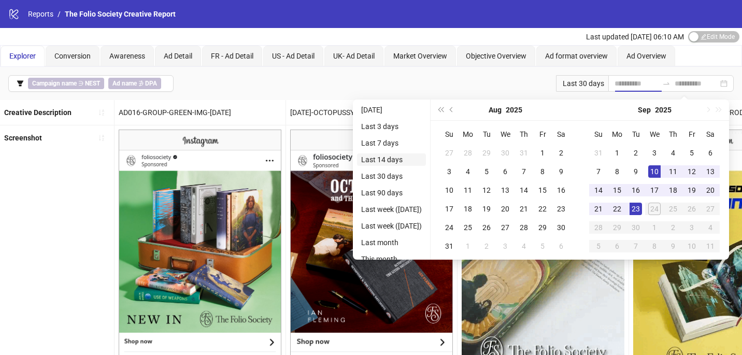
click at [401, 158] on li "Last 14 days" at bounding box center [391, 159] width 69 height 12
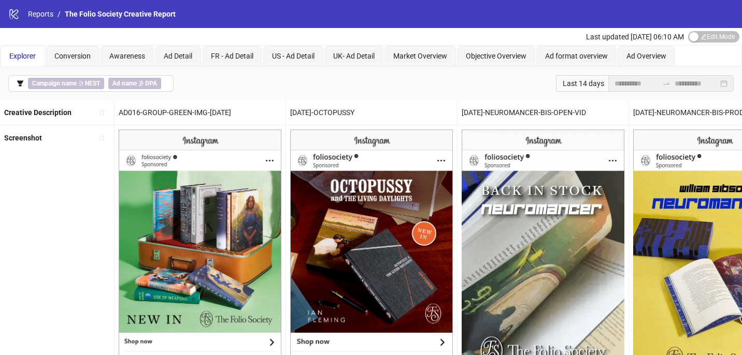
click at [585, 83] on div "Last 14 days" at bounding box center [582, 83] width 52 height 17
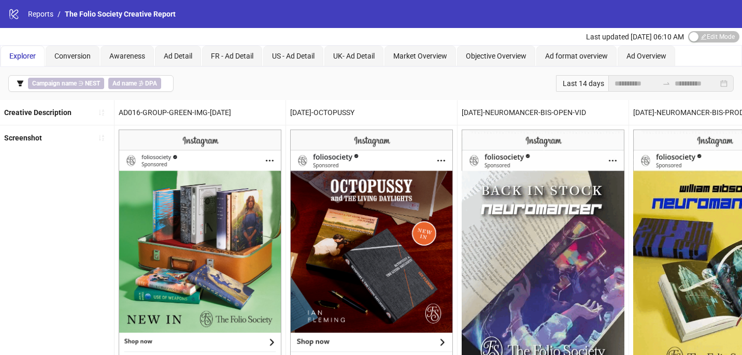
click at [592, 85] on div "Last 14 days" at bounding box center [582, 83] width 52 height 17
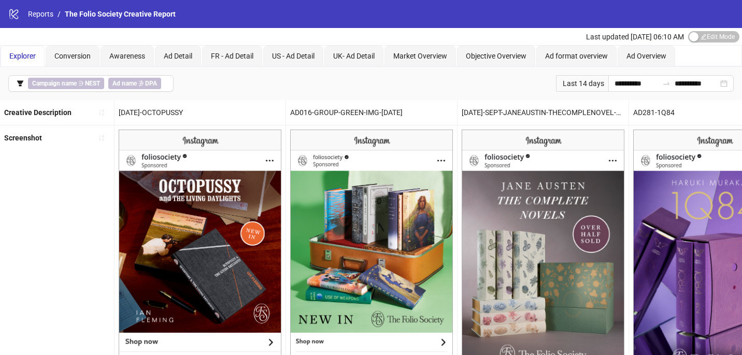
click at [579, 89] on div "Last 14 days" at bounding box center [582, 83] width 52 height 17
click at [586, 84] on div "Last 14 days" at bounding box center [582, 83] width 52 height 17
click at [620, 84] on input "**********" at bounding box center [636, 83] width 44 height 11
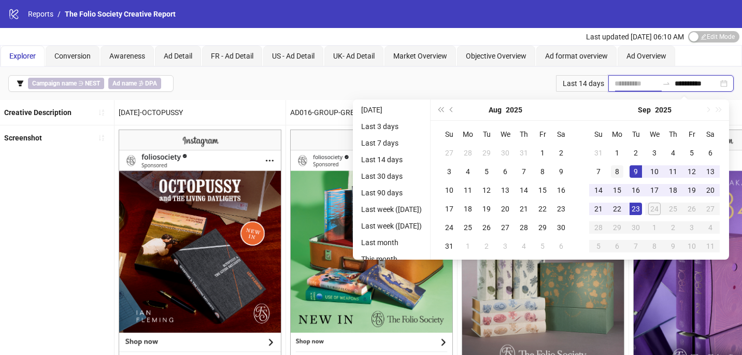
type input "**********"
click at [623, 172] on div "8" at bounding box center [617, 171] width 12 height 12
type input "**********"
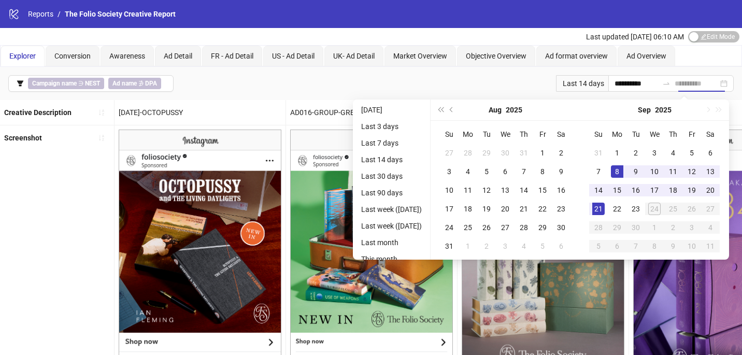
click at [603, 206] on div "21" at bounding box center [598, 209] width 12 height 12
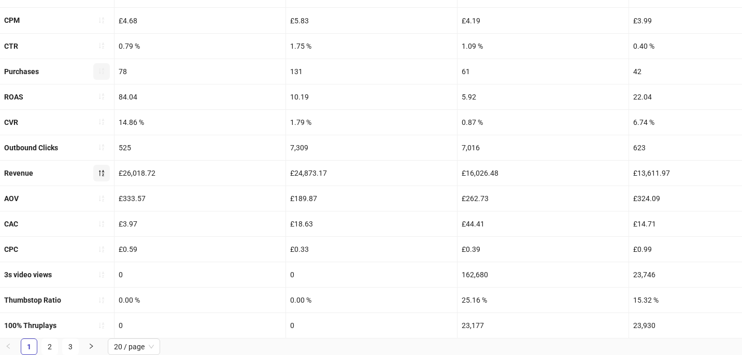
scroll to position [193, 0]
click at [105, 174] on button "button" at bounding box center [101, 173] width 17 height 17
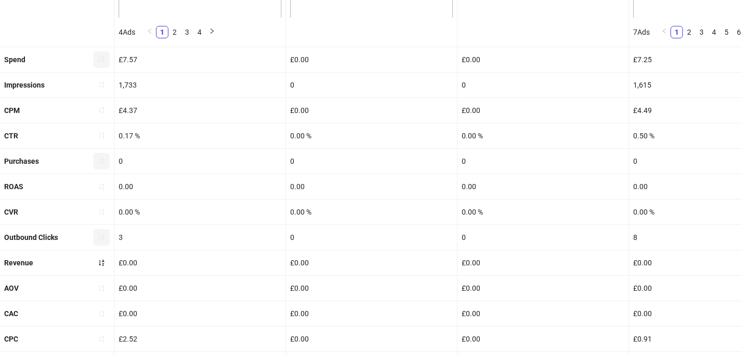
scroll to position [436, 0]
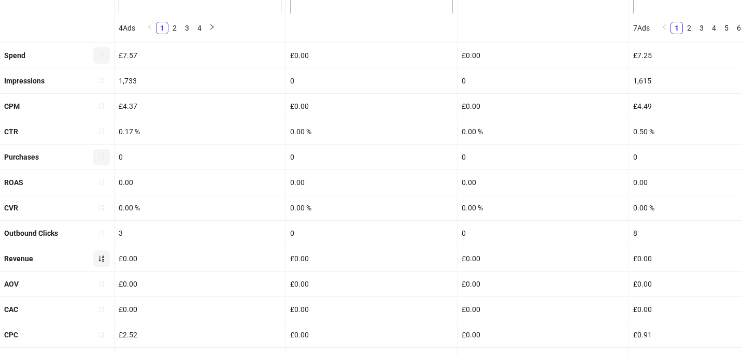
click at [104, 258] on icon "sort-ascending" at bounding box center [101, 258] width 7 height 7
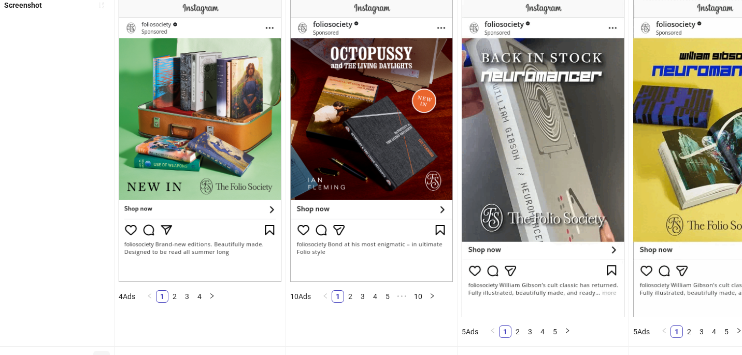
scroll to position [134, 0]
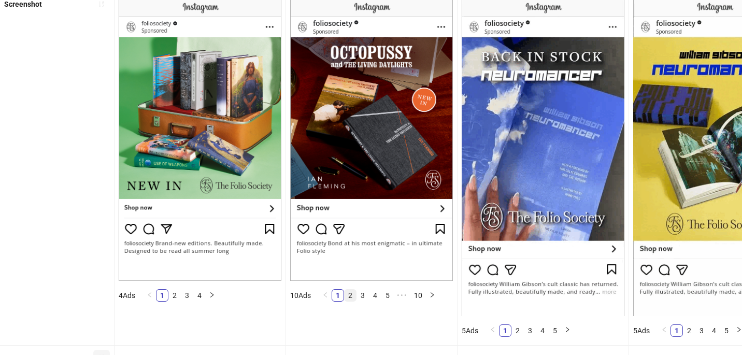
click at [350, 290] on link "2" at bounding box center [349, 295] width 11 height 11
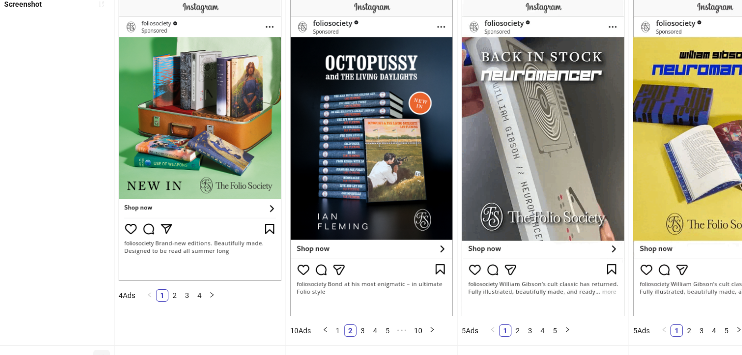
click at [358, 291] on div "10 Ads 1 2 3 4 5 ••• 10" at bounding box center [371, 168] width 163 height 344
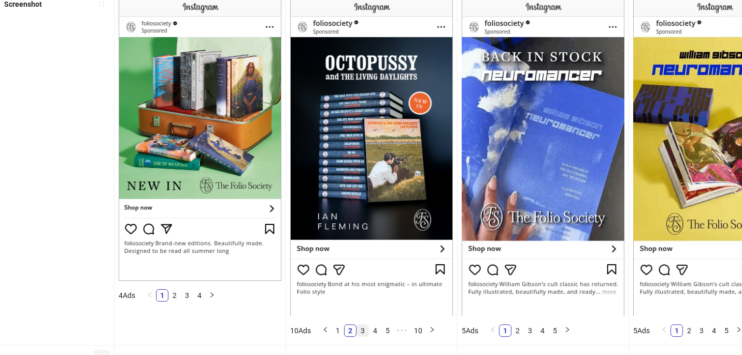
click at [367, 325] on link "3" at bounding box center [362, 330] width 11 height 11
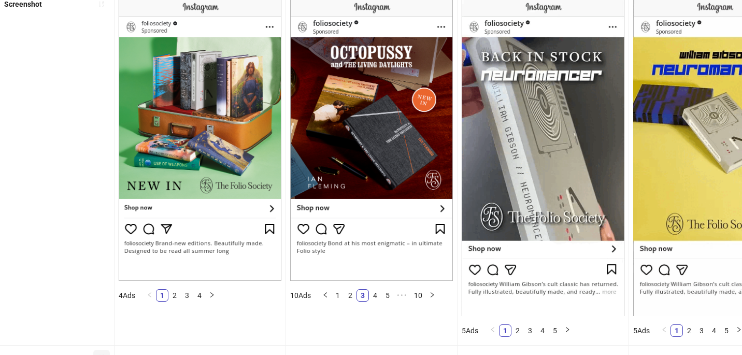
click at [378, 328] on div "10 Ads 1 2 3 4 5 ••• 10" at bounding box center [371, 168] width 171 height 353
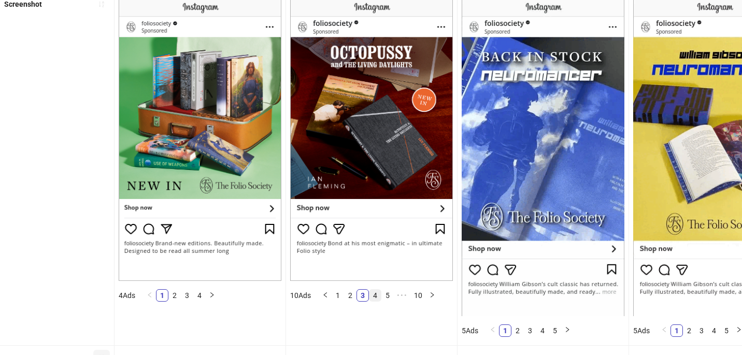
click at [381, 299] on li "4" at bounding box center [375, 295] width 12 height 12
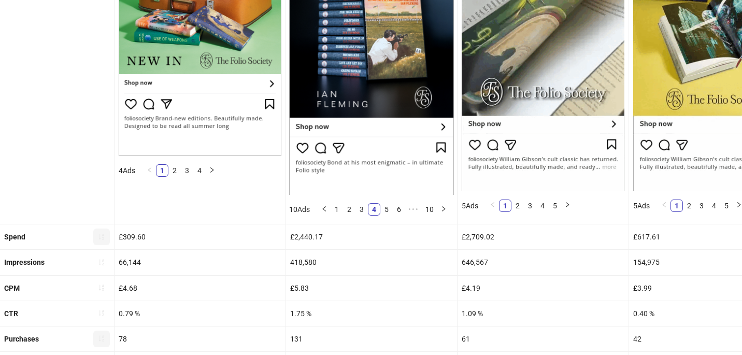
scroll to position [258, 0]
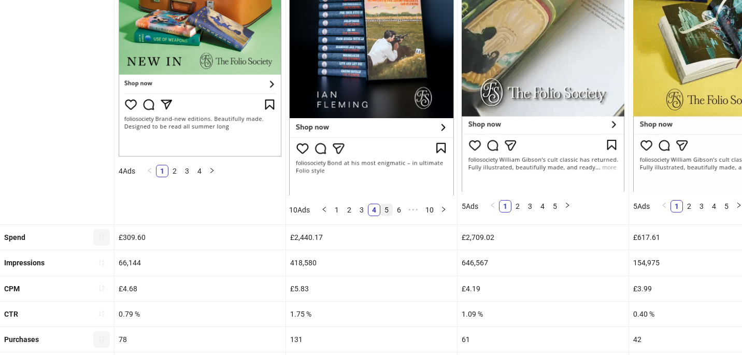
click at [391, 211] on link "5" at bounding box center [386, 209] width 11 height 11
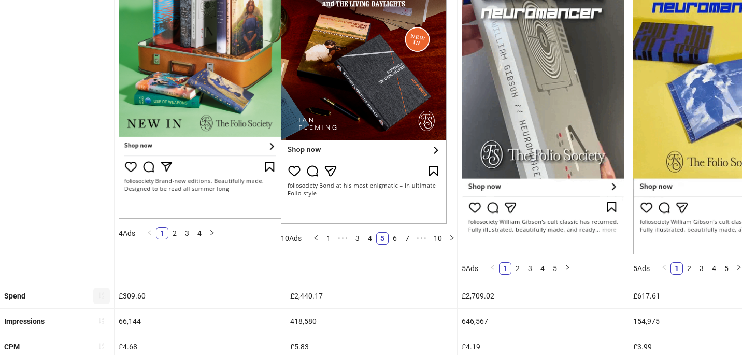
scroll to position [209, 0]
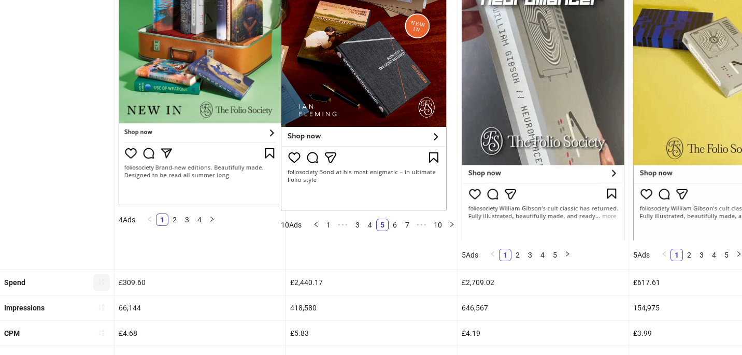
click at [535, 248] on ul "1 2 3 4 5" at bounding box center [529, 254] width 95 height 21
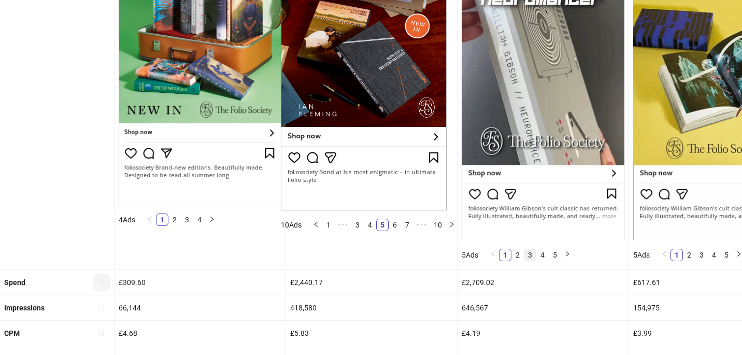
click at [536, 255] on link "3" at bounding box center [529, 254] width 11 height 11
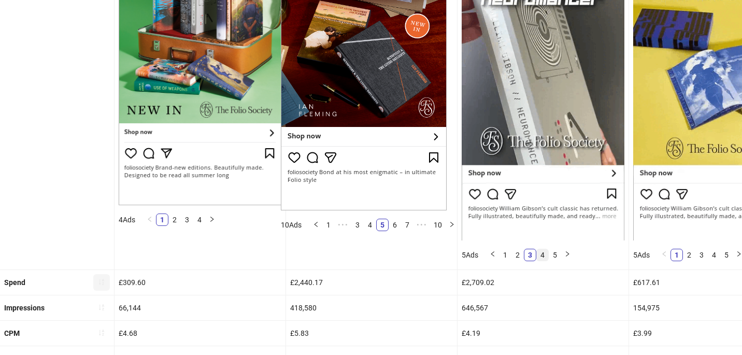
click at [547, 255] on link "4" at bounding box center [542, 254] width 11 height 11
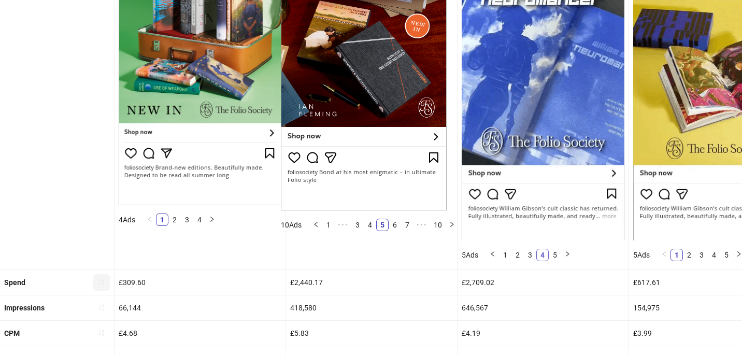
click at [548, 253] on link "4" at bounding box center [542, 254] width 11 height 11
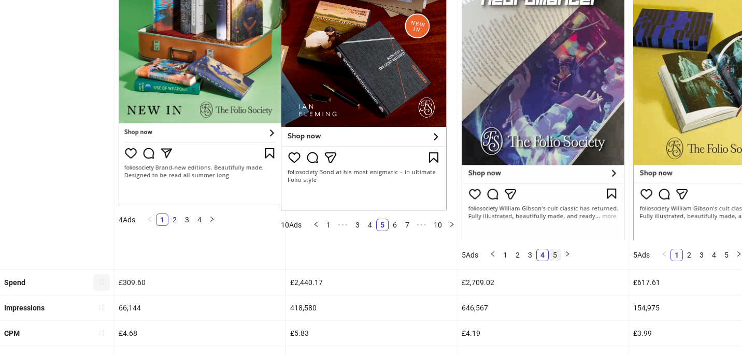
click at [552, 255] on link "5" at bounding box center [554, 254] width 11 height 11
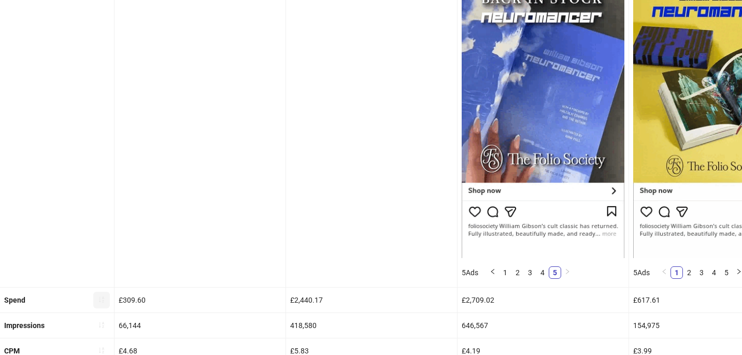
scroll to position [196, 0]
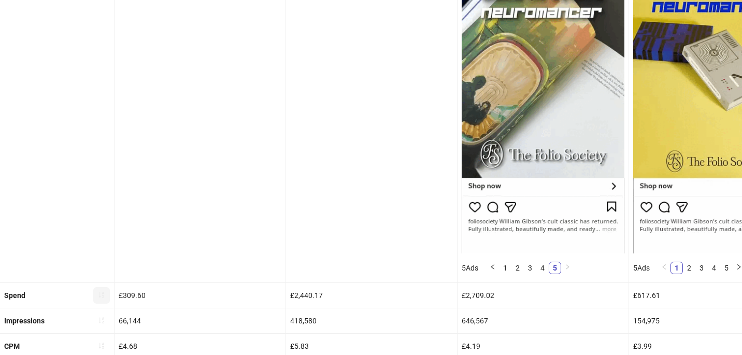
click at [350, 230] on div at bounding box center [371, 105] width 171 height 353
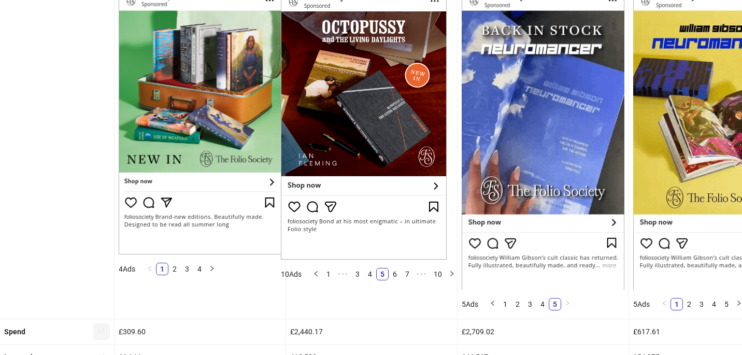
scroll to position [161, 0]
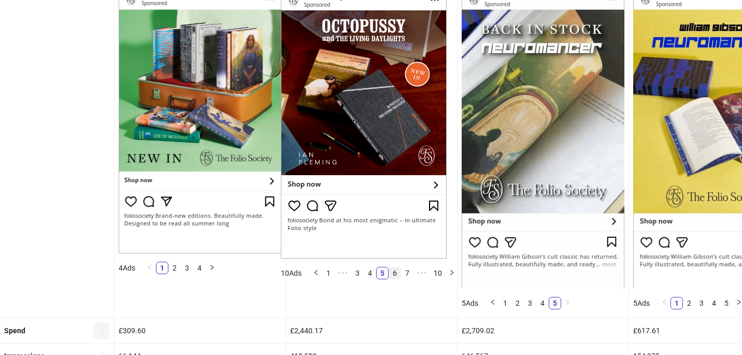
click at [399, 272] on link "6" at bounding box center [394, 272] width 11 height 11
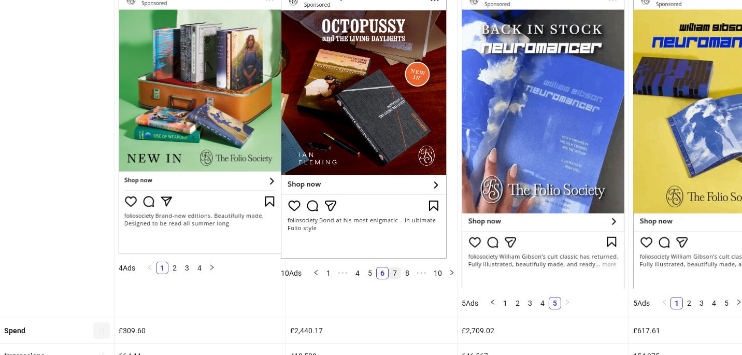
click at [396, 272] on link "7" at bounding box center [394, 272] width 11 height 11
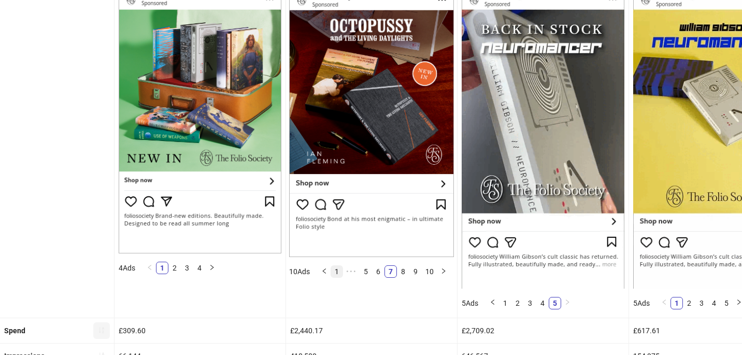
click at [332, 273] on link "1" at bounding box center [336, 271] width 11 height 11
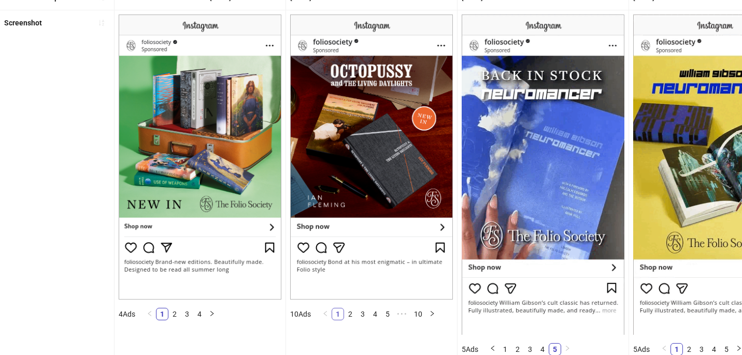
scroll to position [117, 0]
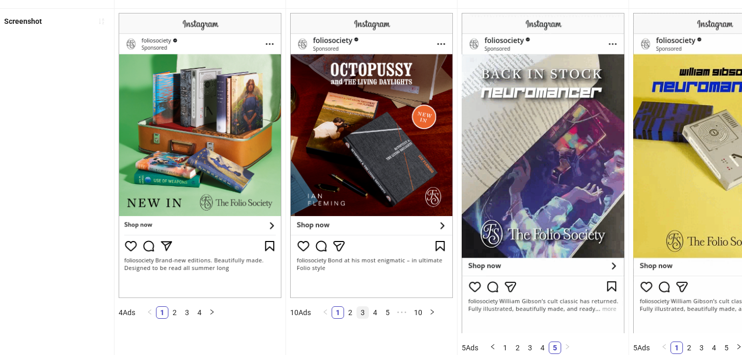
click at [359, 307] on link "3" at bounding box center [362, 312] width 11 height 11
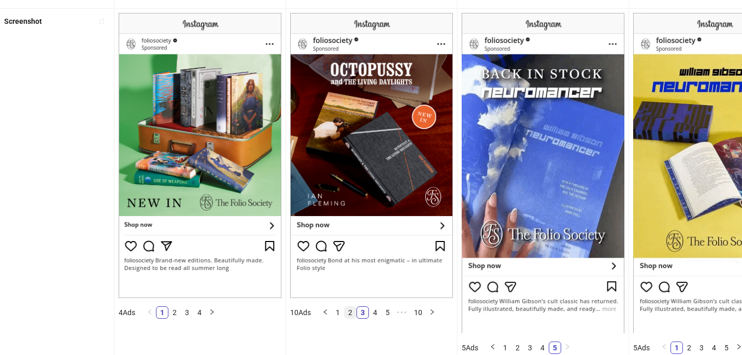
click at [353, 312] on link "2" at bounding box center [349, 312] width 11 height 11
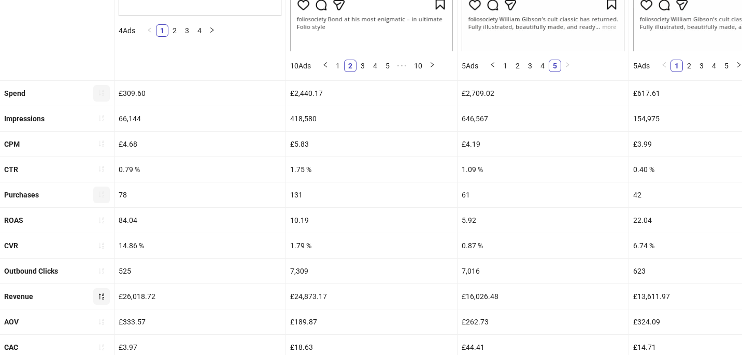
scroll to position [398, 0]
click at [103, 95] on icon "sort-ascending" at bounding box center [101, 93] width 7 height 7
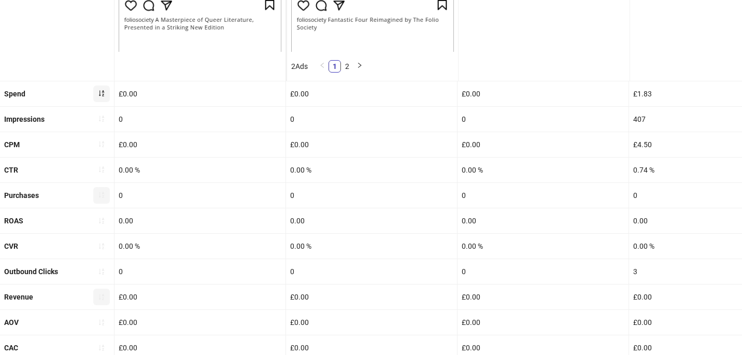
click at [103, 95] on icon "sort-ascending" at bounding box center [101, 93] width 7 height 7
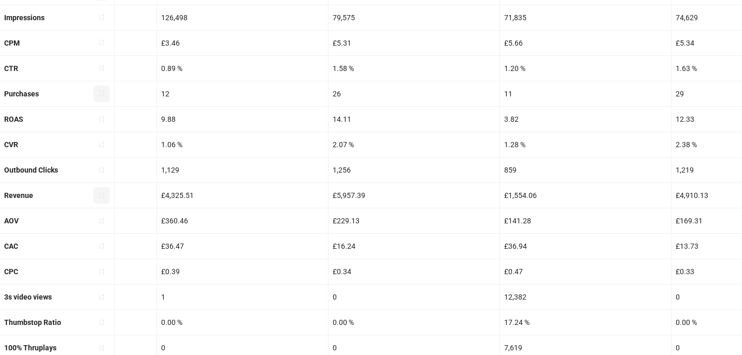
scroll to position [193, 0]
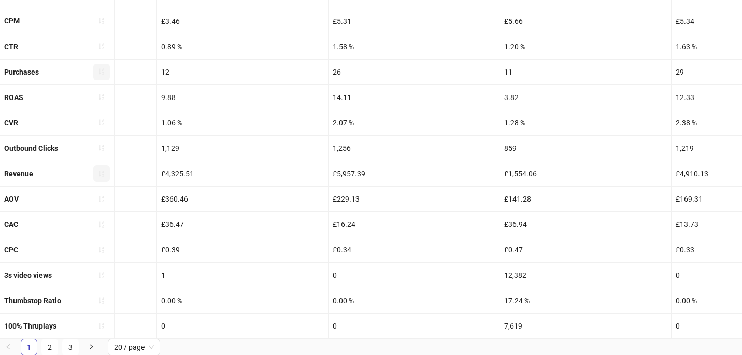
click at [527, 76] on div "11" at bounding box center [585, 72] width 171 height 25
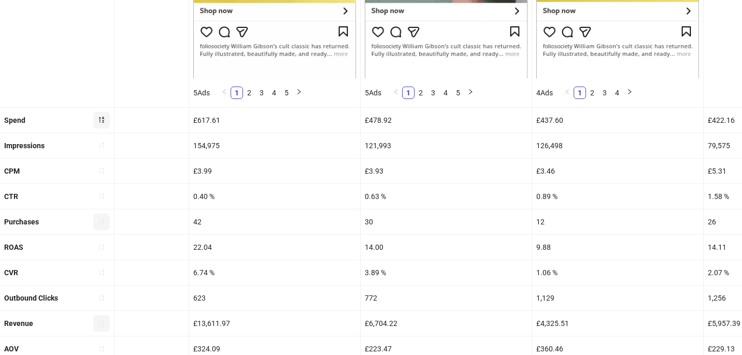
scroll to position [0, 0]
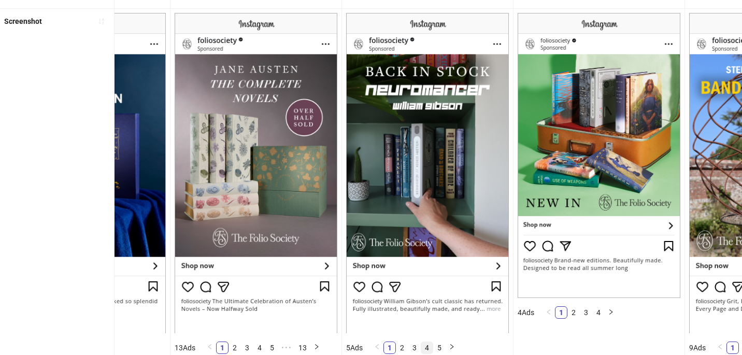
click at [429, 346] on link "4" at bounding box center [426, 347] width 11 height 11
click at [410, 343] on link "3" at bounding box center [414, 347] width 11 height 11
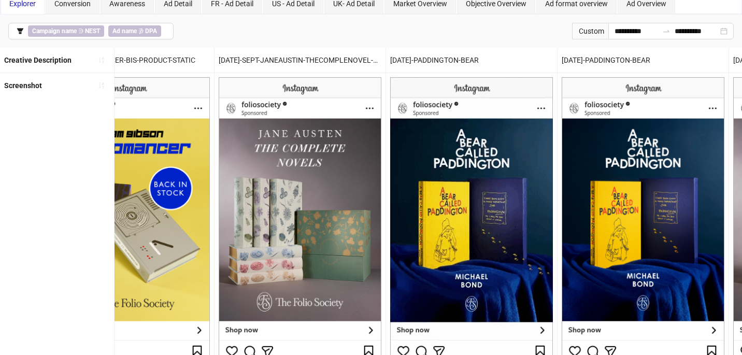
scroll to position [53, 0]
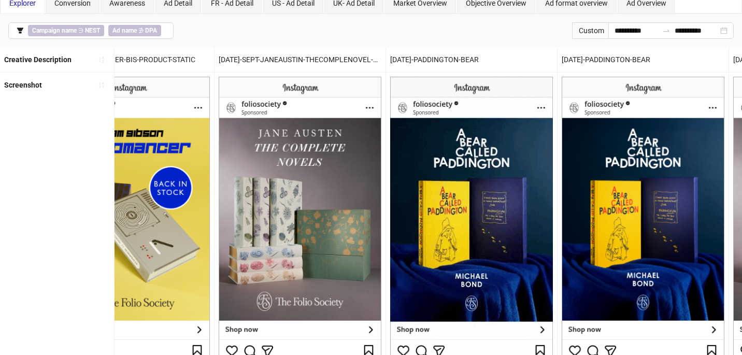
click at [497, 60] on div "[DATE]-PADDINGTON-BEAR" at bounding box center [471, 59] width 171 height 25
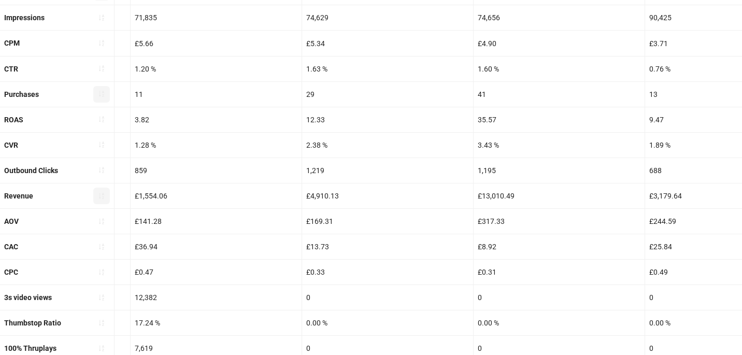
scroll to position [170, 0]
click at [98, 247] on icon "sort-ascending" at bounding box center [101, 247] width 7 height 7
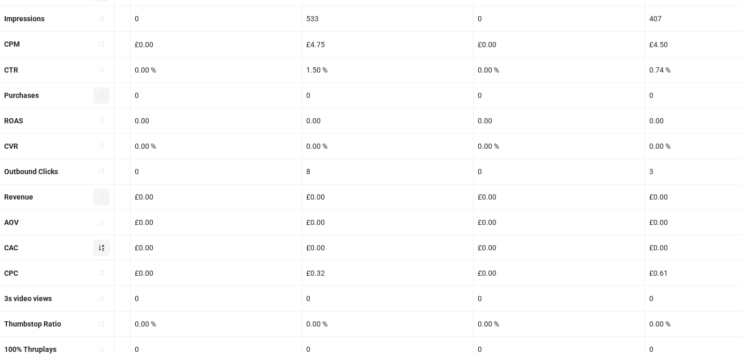
click at [96, 244] on button "button" at bounding box center [101, 247] width 17 height 17
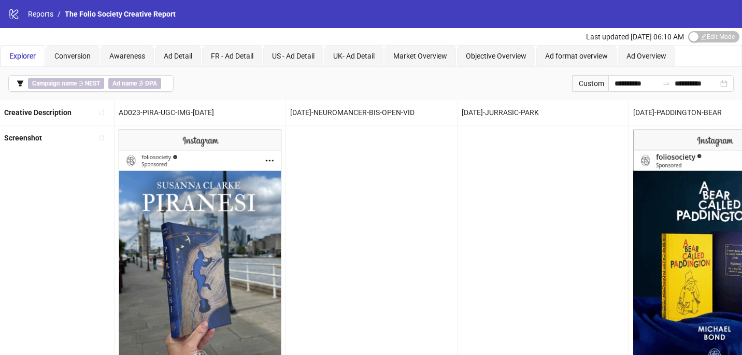
scroll to position [0, 0]
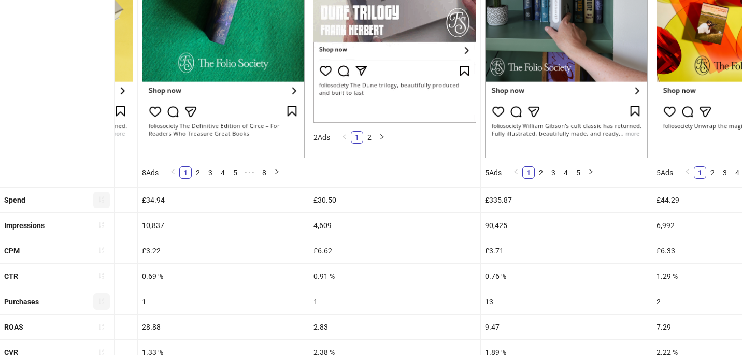
click at [97, 198] on button "button" at bounding box center [101, 200] width 17 height 17
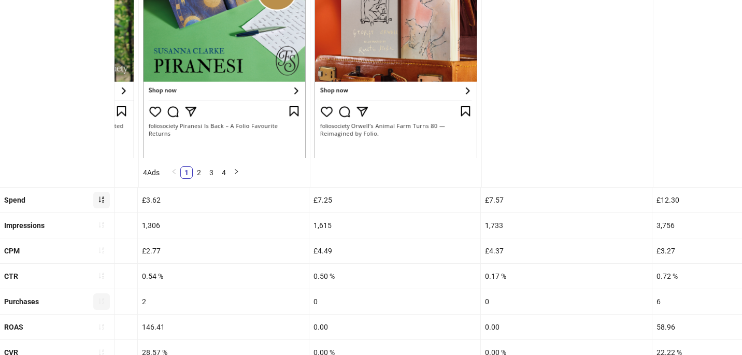
click at [103, 198] on icon "sort-ascending" at bounding box center [101, 199] width 7 height 7
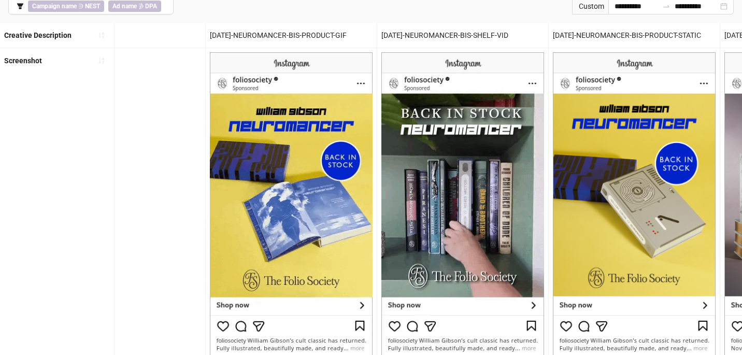
scroll to position [71, 0]
